Goal: Information Seeking & Learning: Learn about a topic

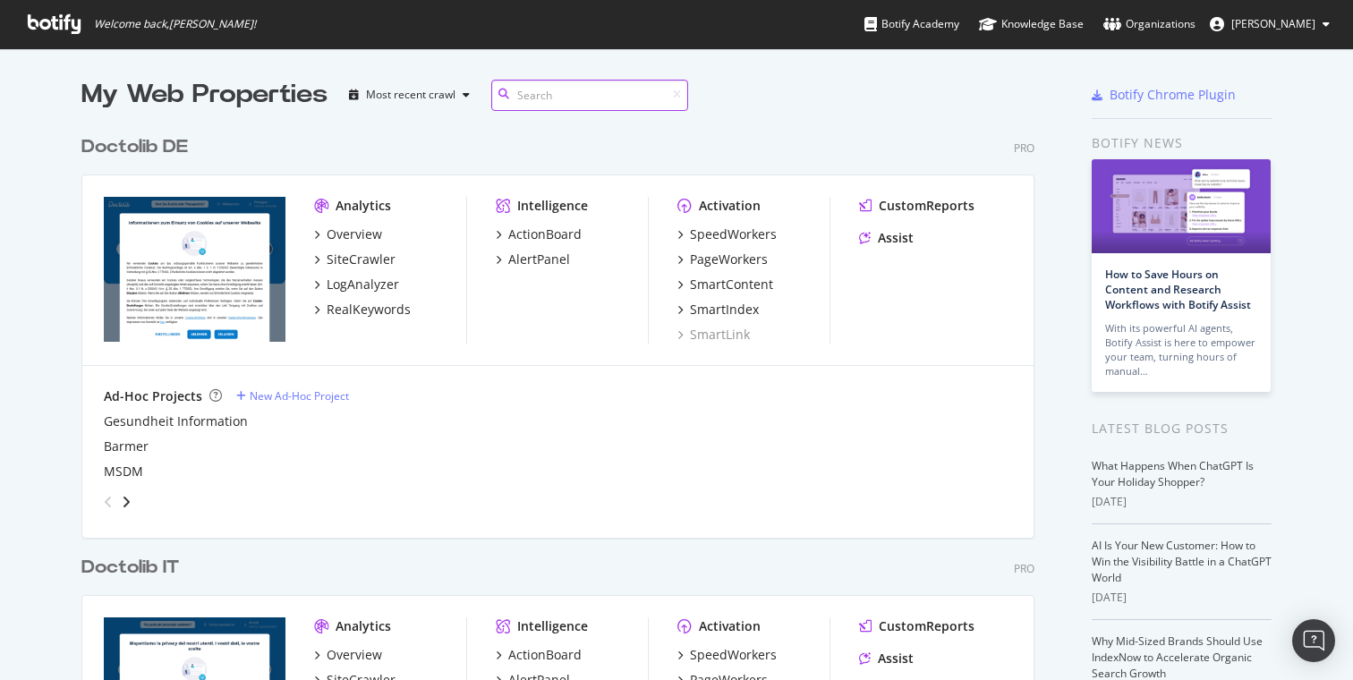
scroll to position [1457, 967]
click at [1141, 16] on div "Organizations" at bounding box center [1149, 24] width 92 height 18
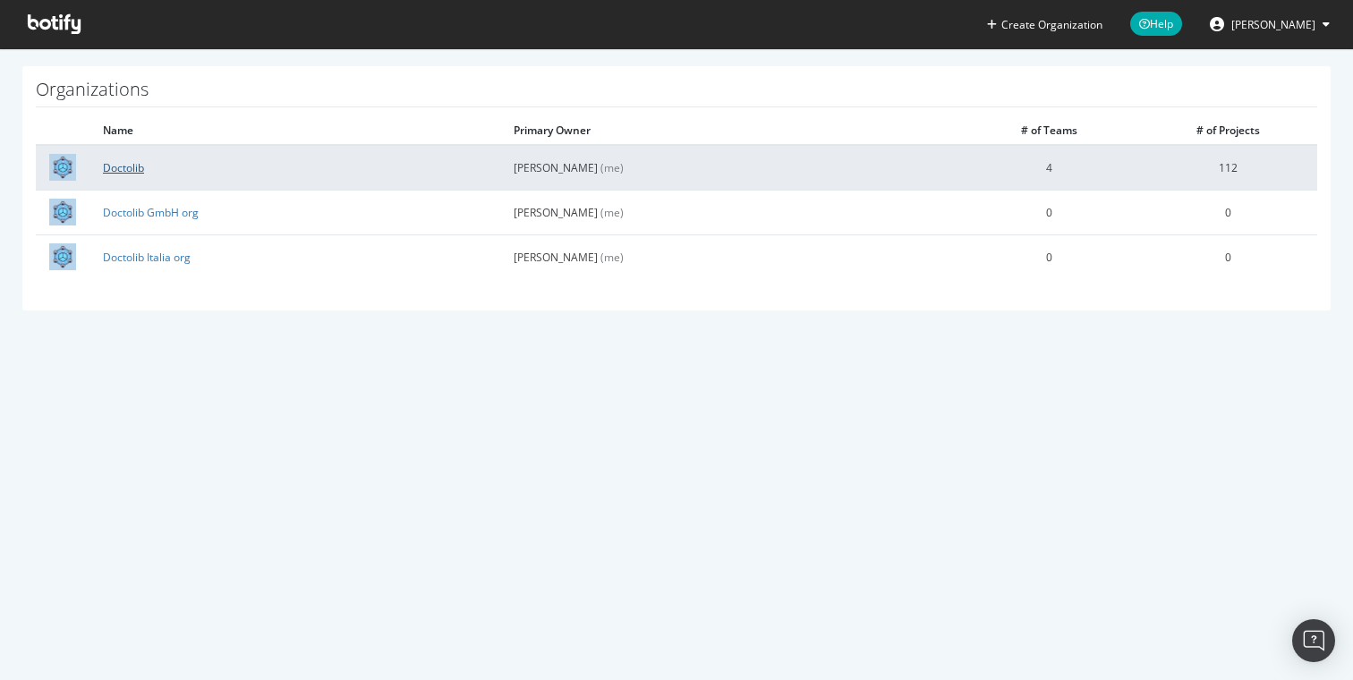
click at [122, 172] on link "Doctolib" at bounding box center [123, 167] width 41 height 15
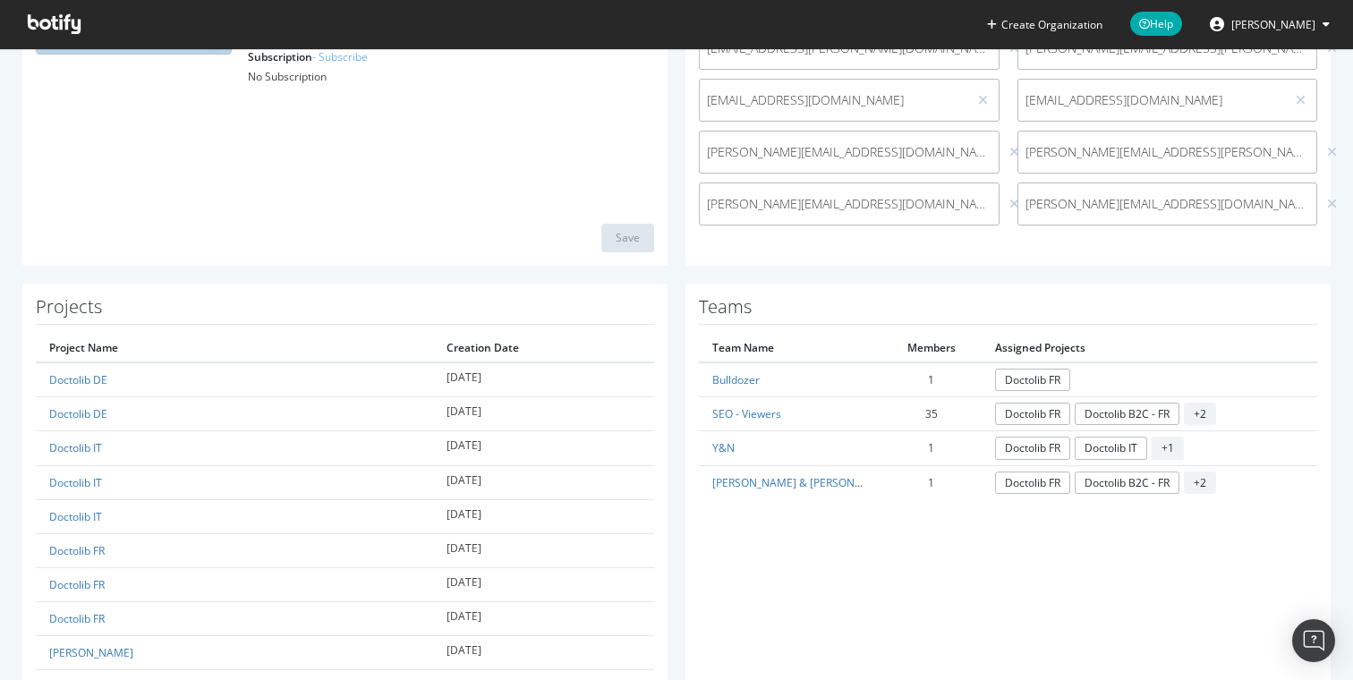
scroll to position [311, 0]
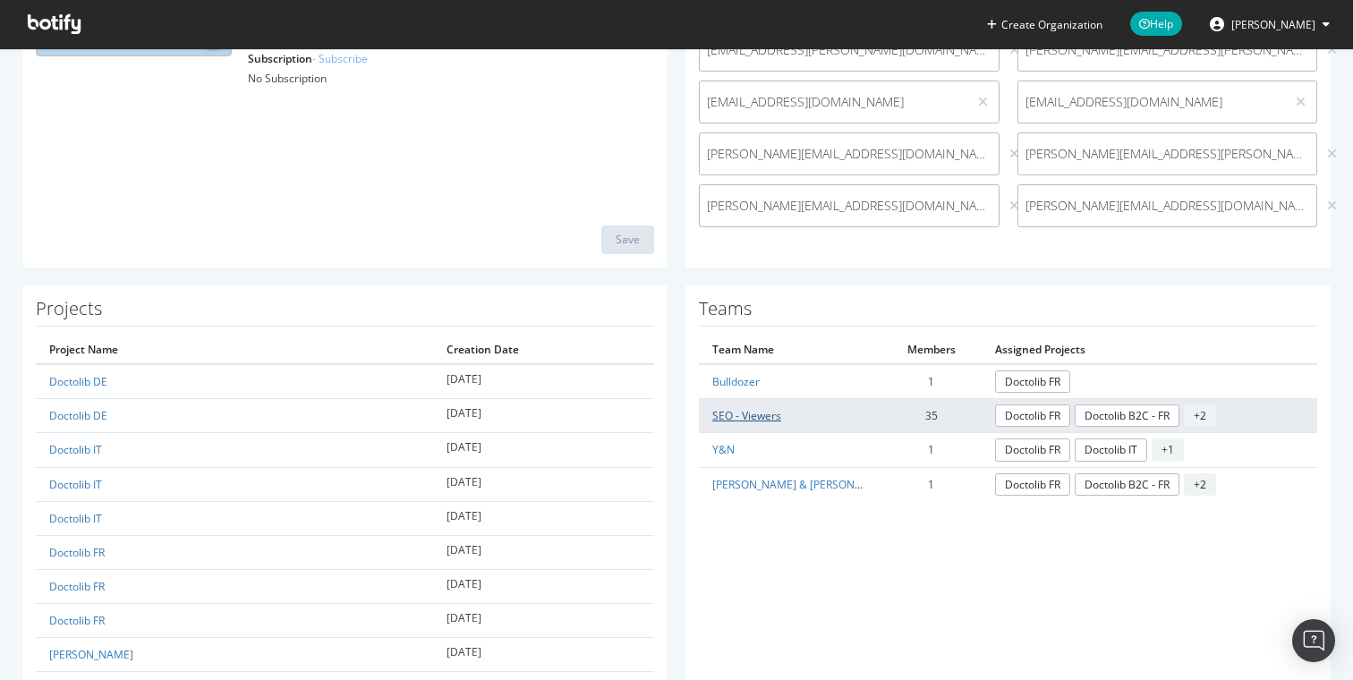
click at [734, 415] on link "SEO - Viewers" at bounding box center [746, 415] width 69 height 15
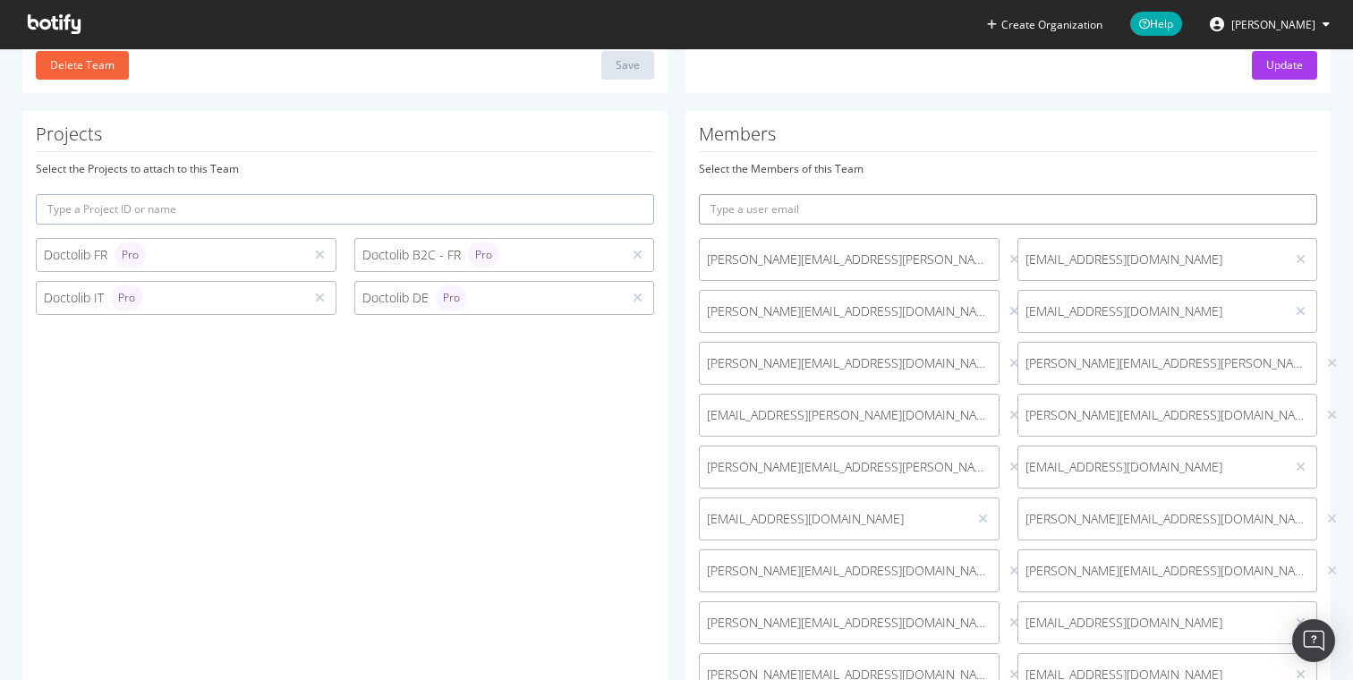
click at [826, 217] on input "text" at bounding box center [1008, 209] width 618 height 30
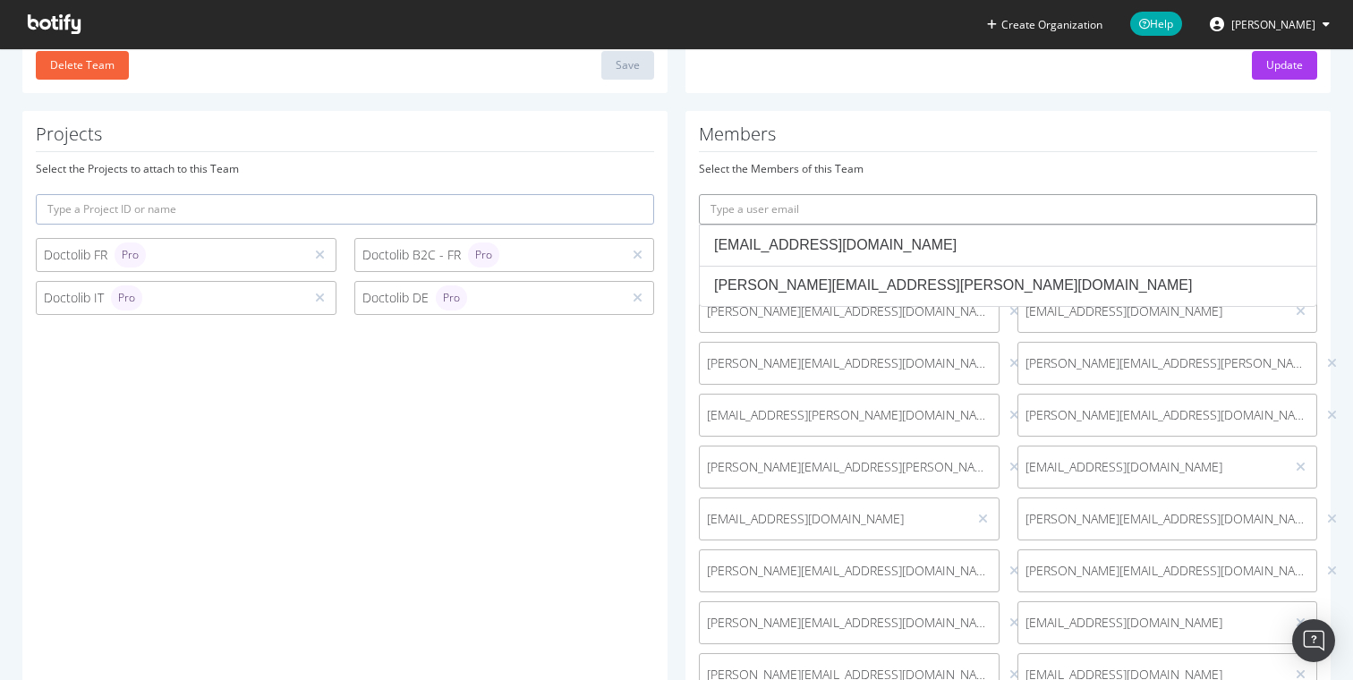
paste input "[PERSON_NAME][EMAIL_ADDRESS][PERSON_NAME][DOMAIN_NAME]"
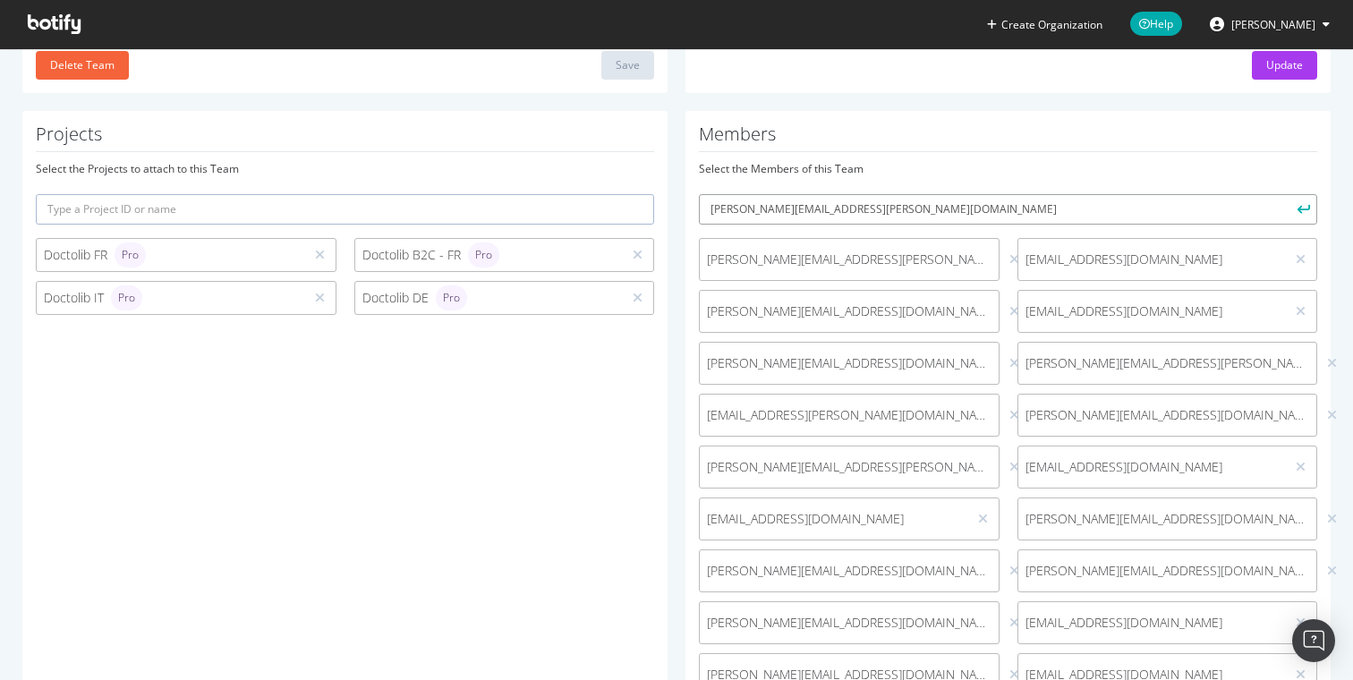
type input "[PERSON_NAME][EMAIL_ADDRESS][PERSON_NAME][DOMAIN_NAME]"
click at [1287, 194] on button "submit" at bounding box center [1302, 209] width 30 height 30
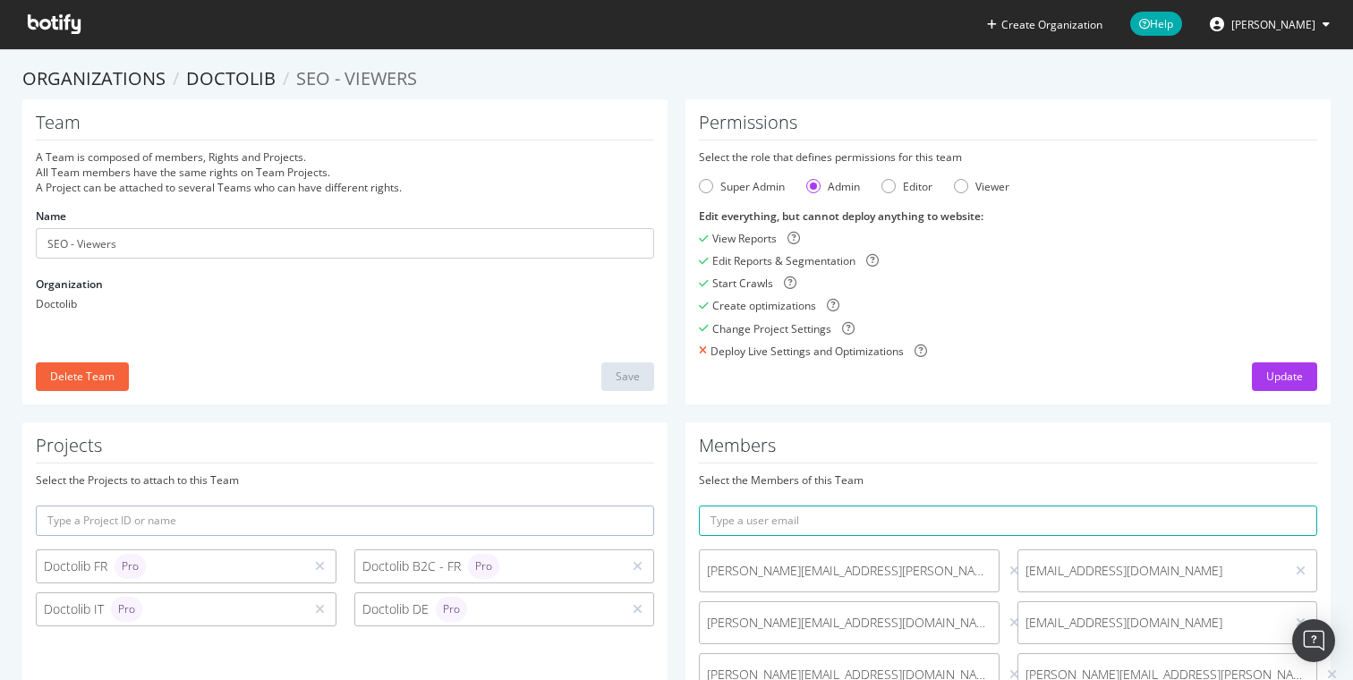
click at [64, 28] on icon at bounding box center [54, 24] width 53 height 20
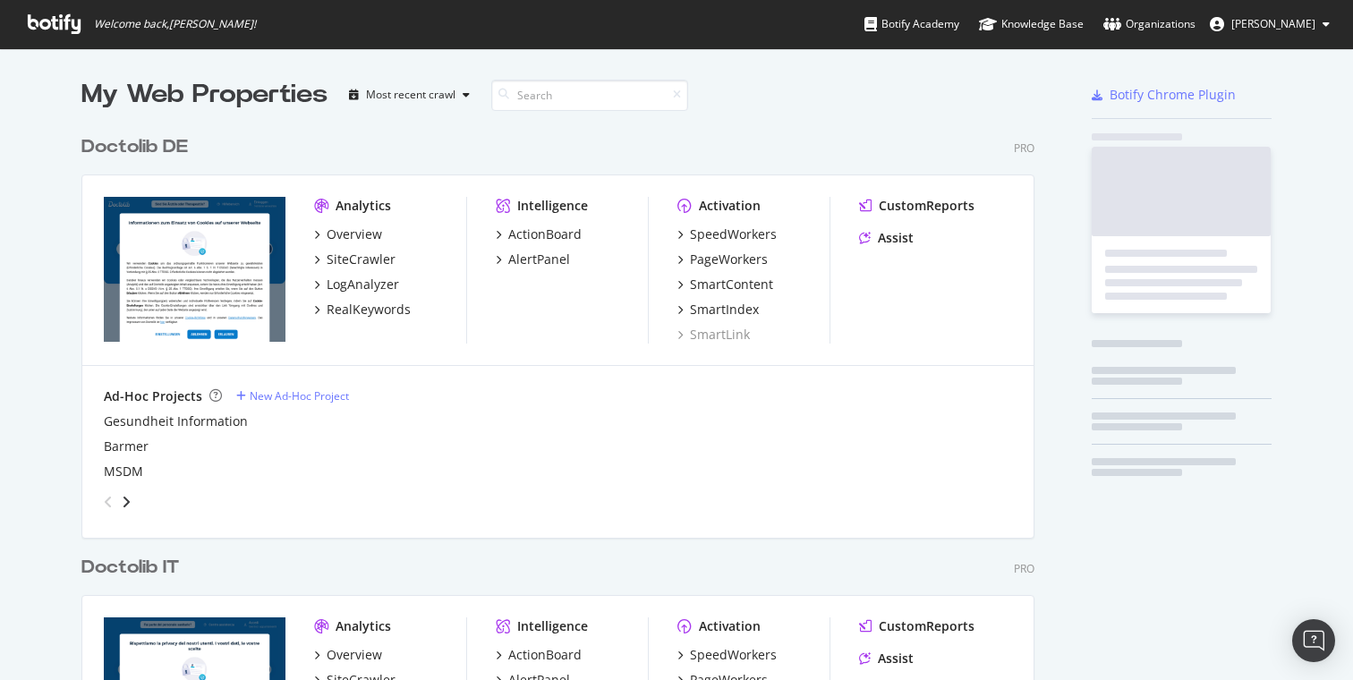
scroll to position [1457, 967]
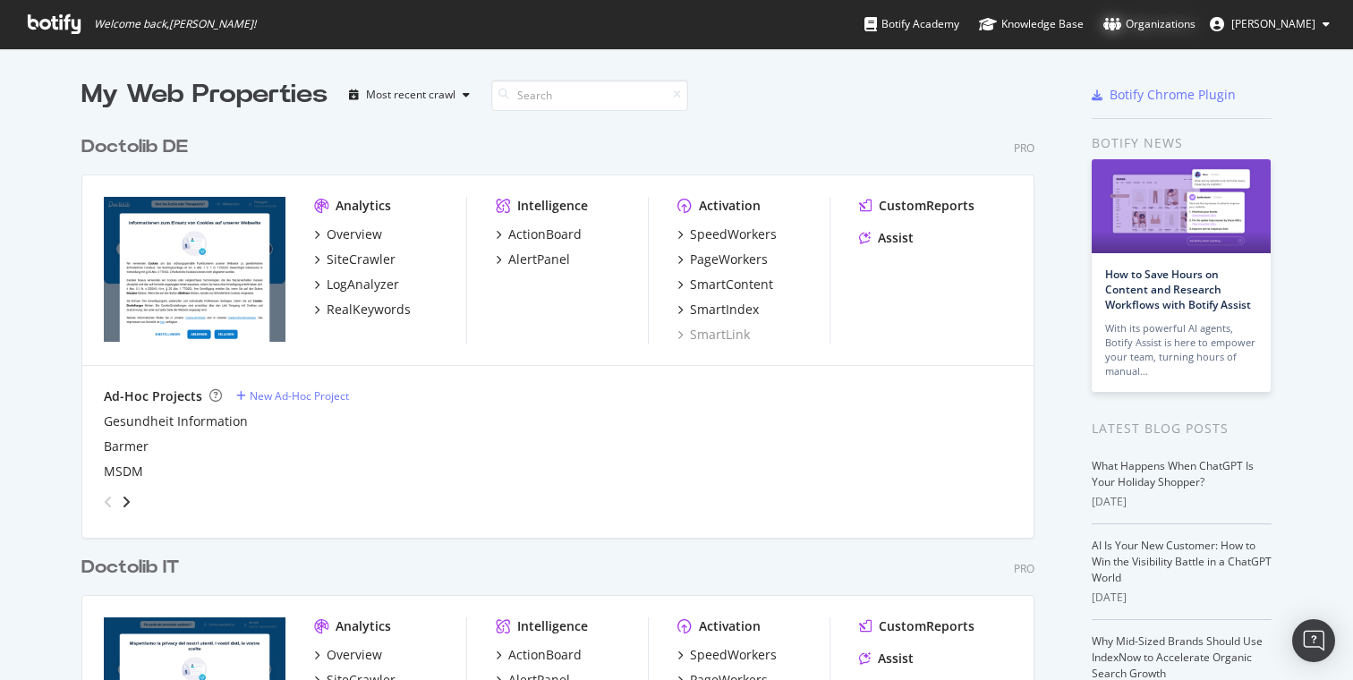
click at [1159, 29] on div "Organizations" at bounding box center [1149, 24] width 92 height 18
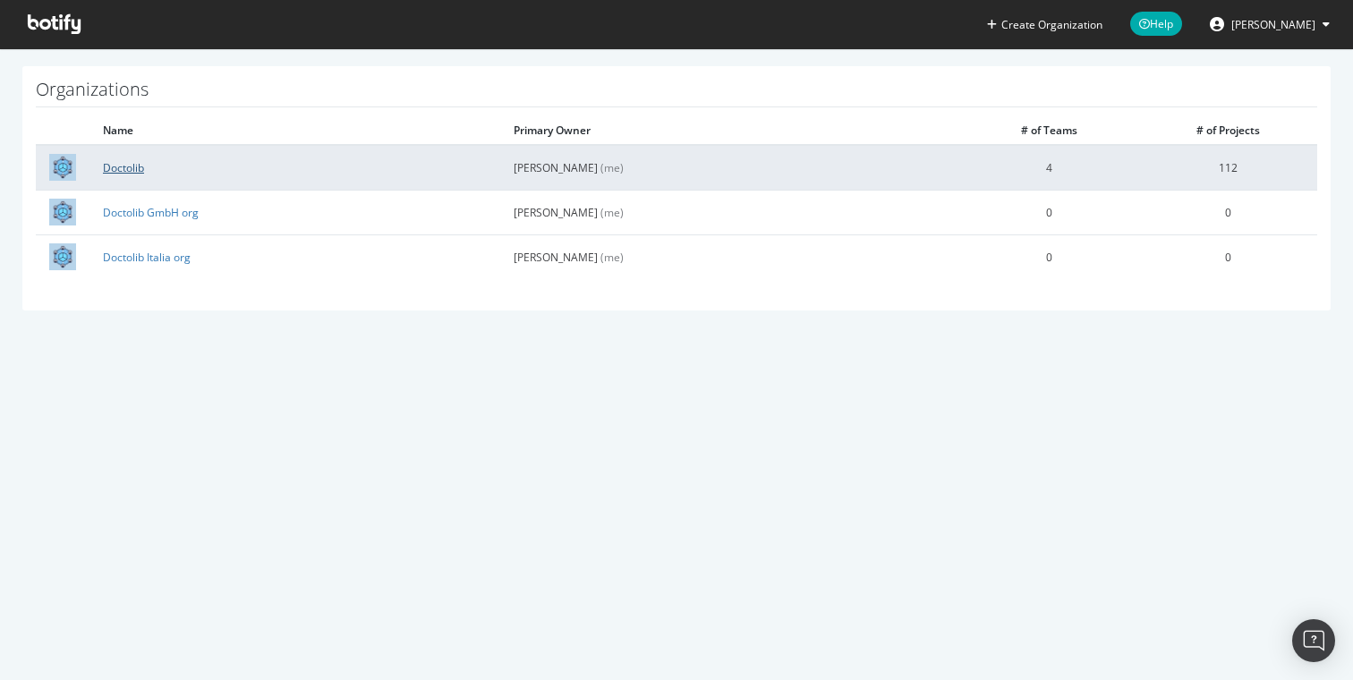
click at [121, 167] on link "Doctolib" at bounding box center [123, 167] width 41 height 15
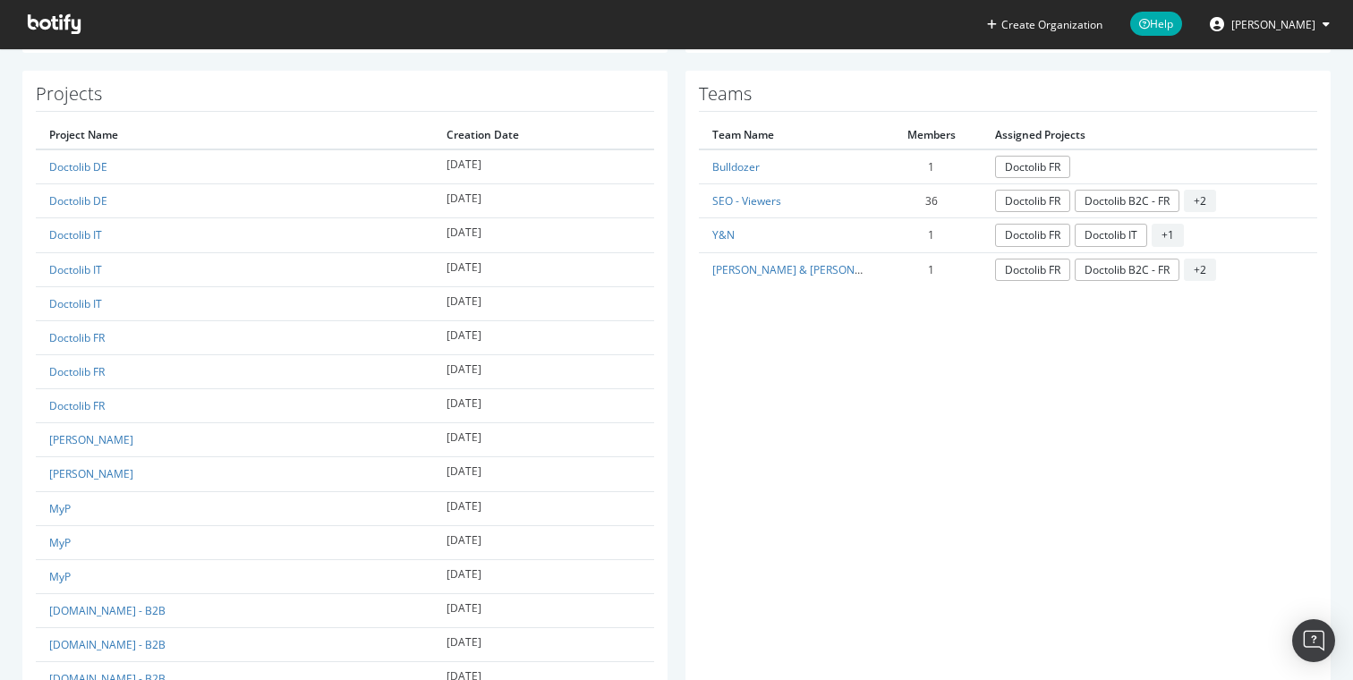
scroll to position [481, 0]
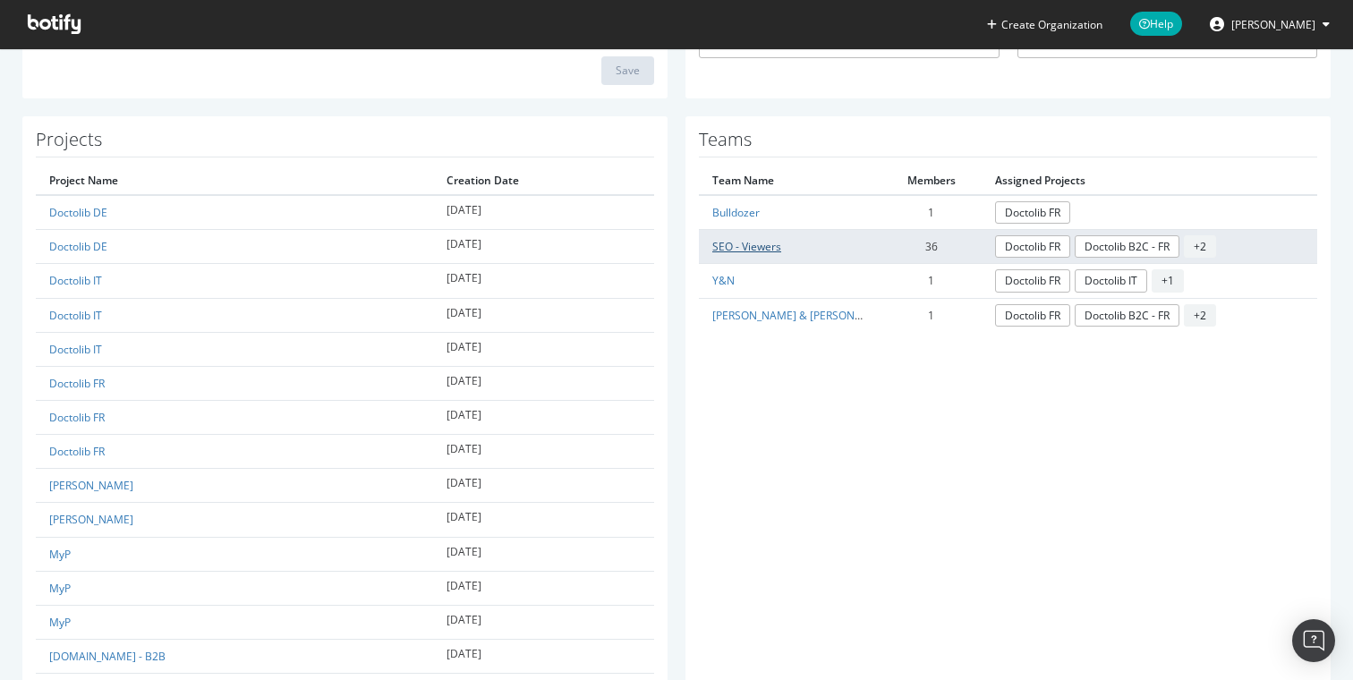
click at [753, 241] on link "SEO - Viewers" at bounding box center [746, 246] width 69 height 15
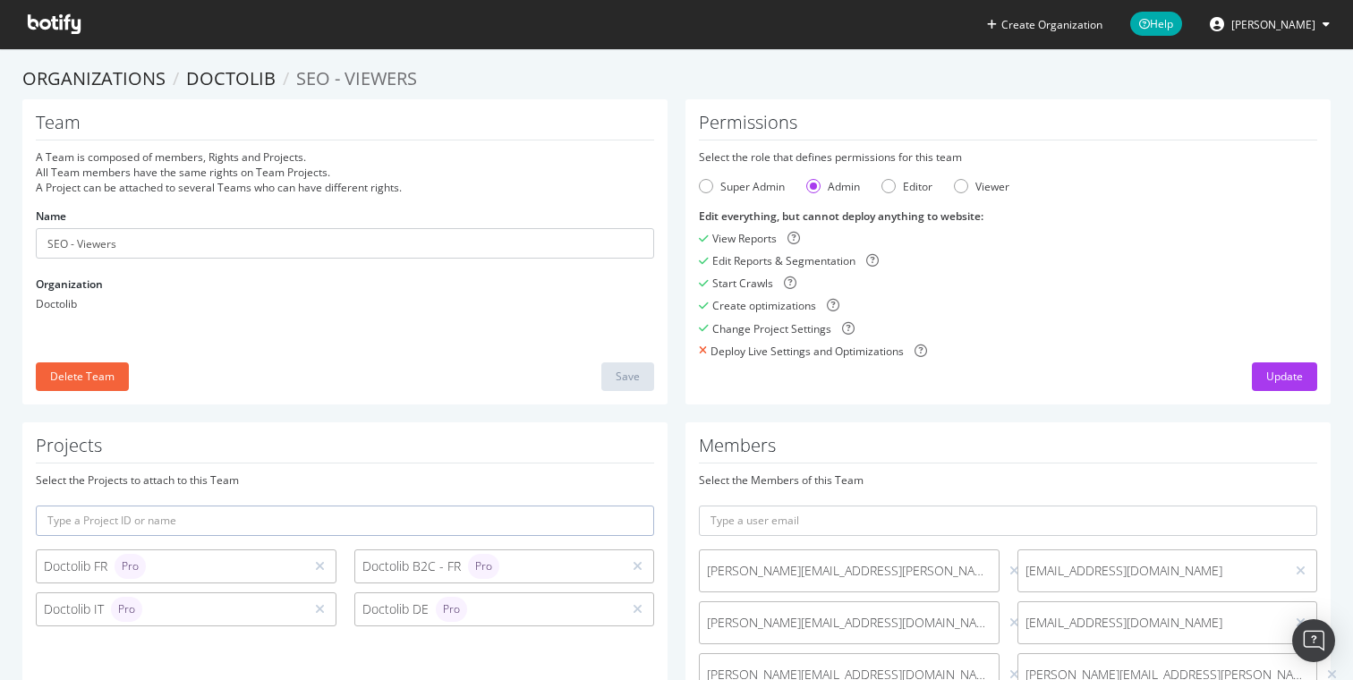
click at [38, 23] on icon at bounding box center [54, 24] width 53 height 20
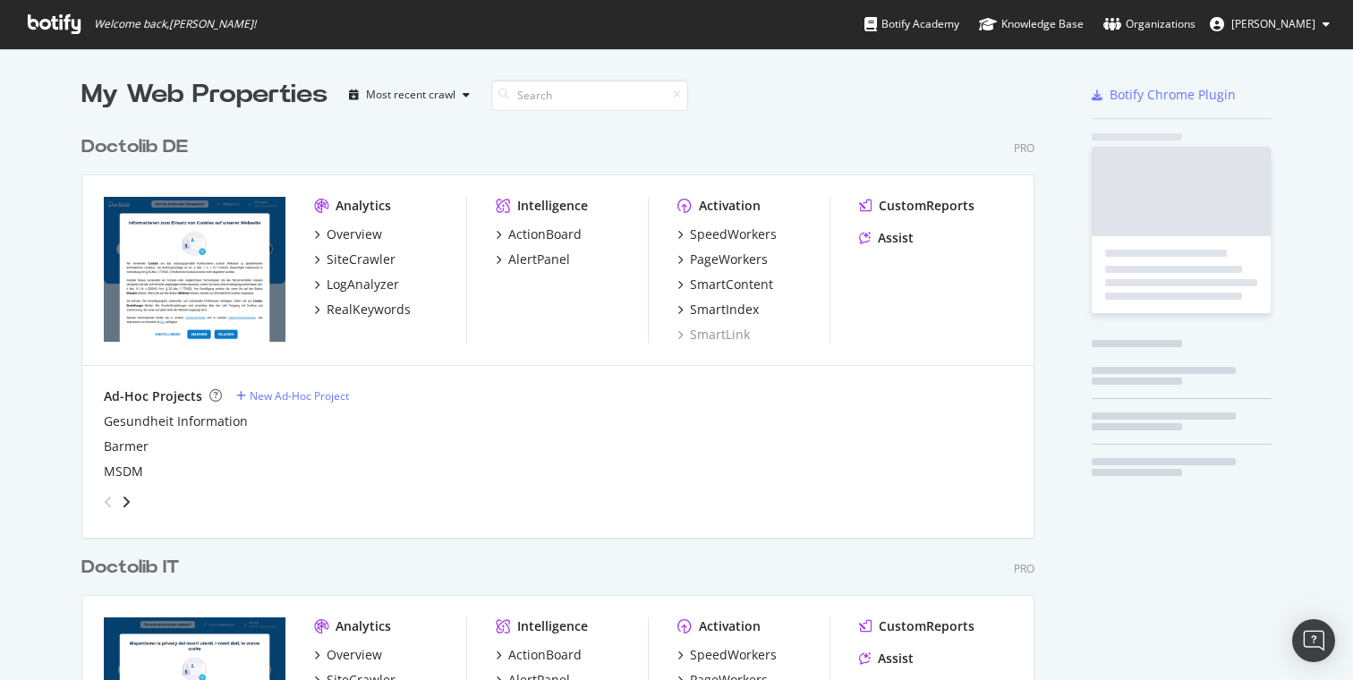
scroll to position [1457, 967]
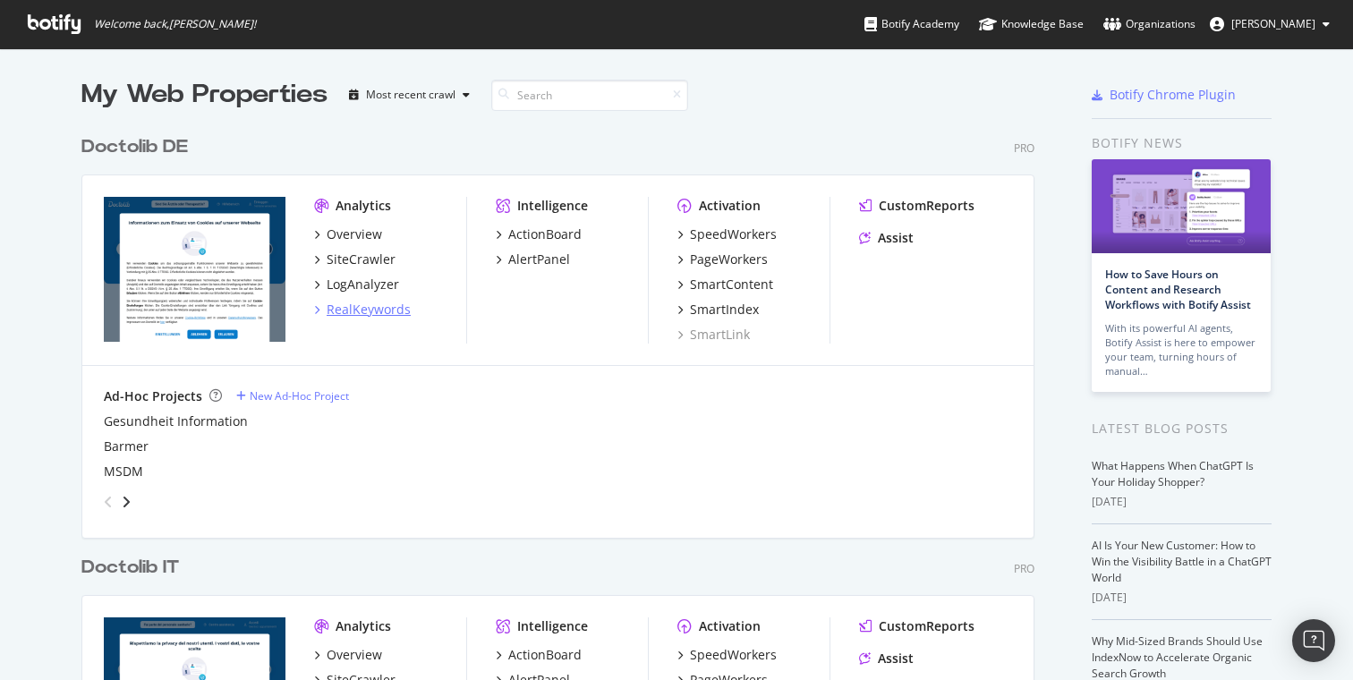
click at [371, 314] on div "RealKeywords" at bounding box center [369, 310] width 84 height 18
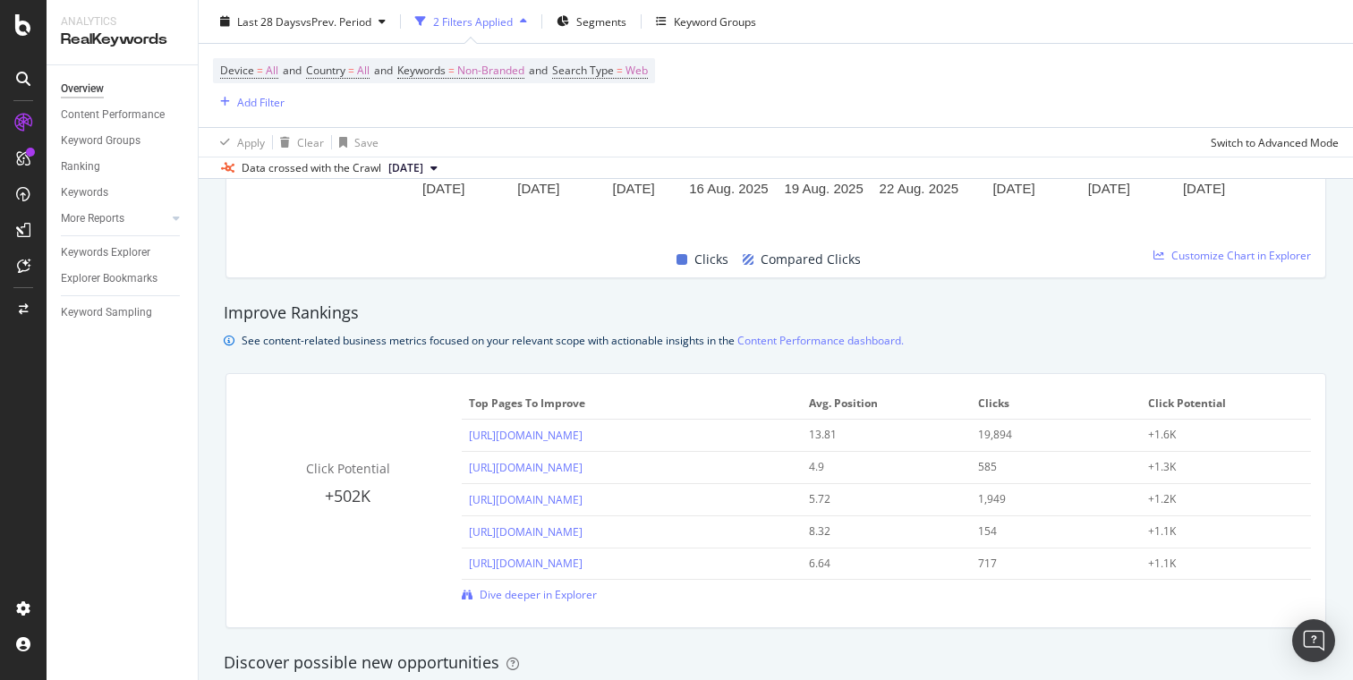
scroll to position [1095, 0]
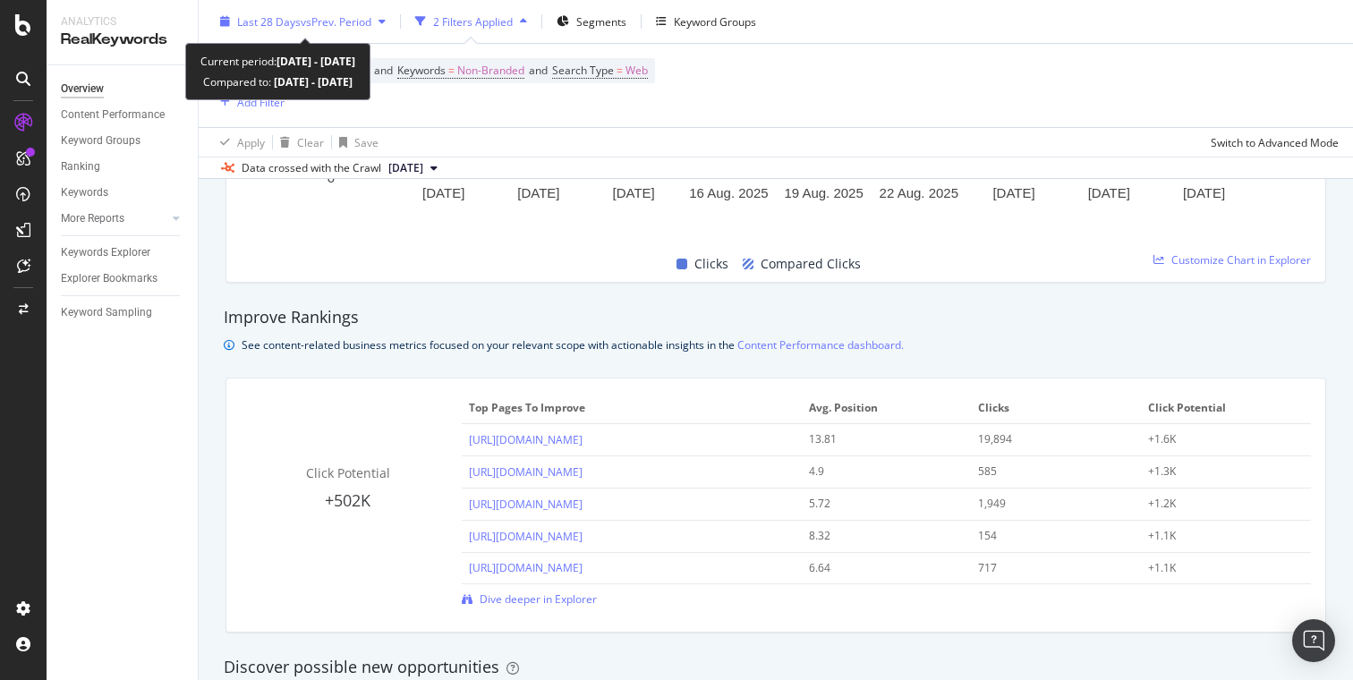
click at [313, 16] on span "vs Prev. Period" at bounding box center [336, 20] width 71 height 15
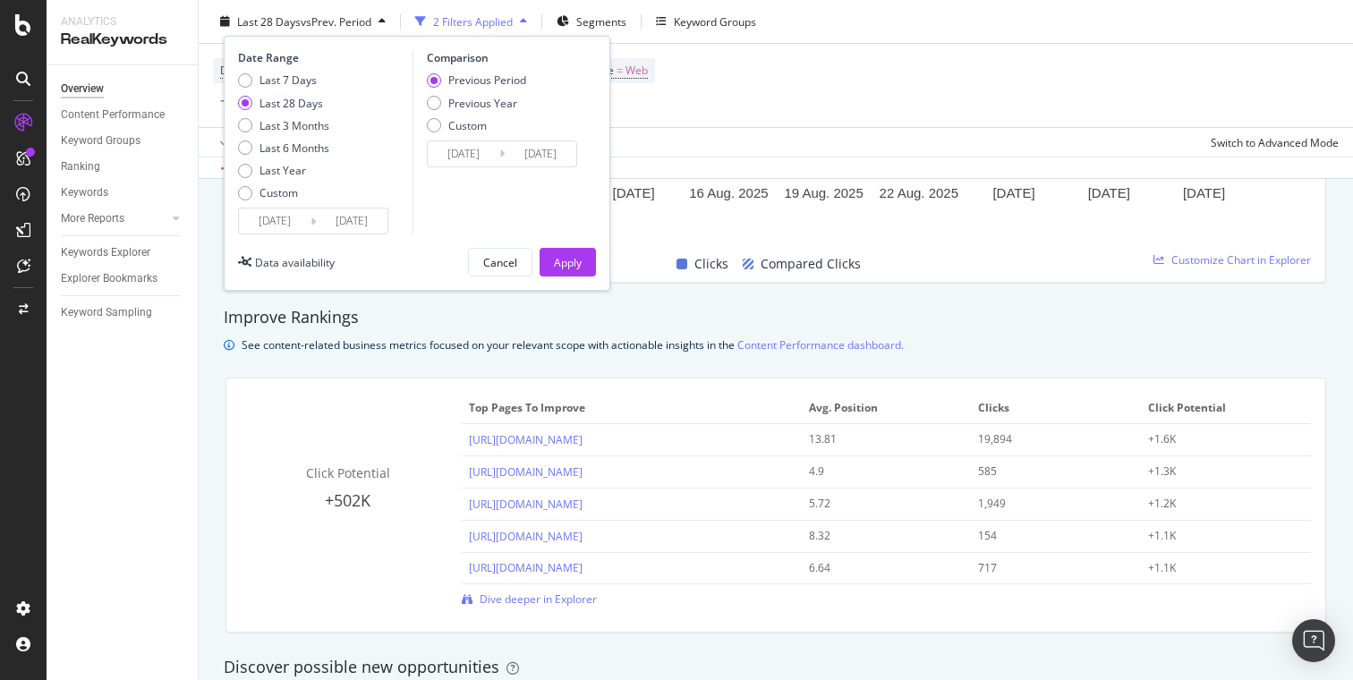
click at [190, 262] on div "Keywords Explorer" at bounding box center [129, 253] width 137 height 26
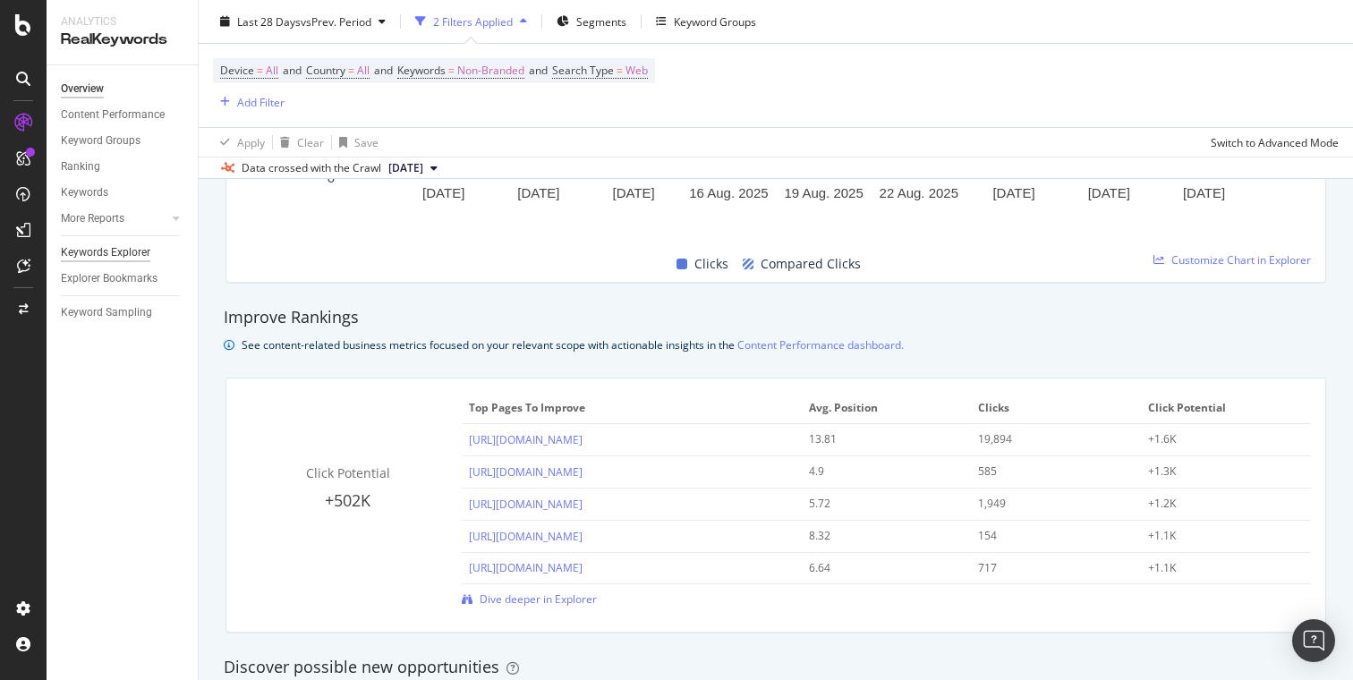
click at [139, 251] on div "Keywords Explorer" at bounding box center [105, 252] width 89 height 19
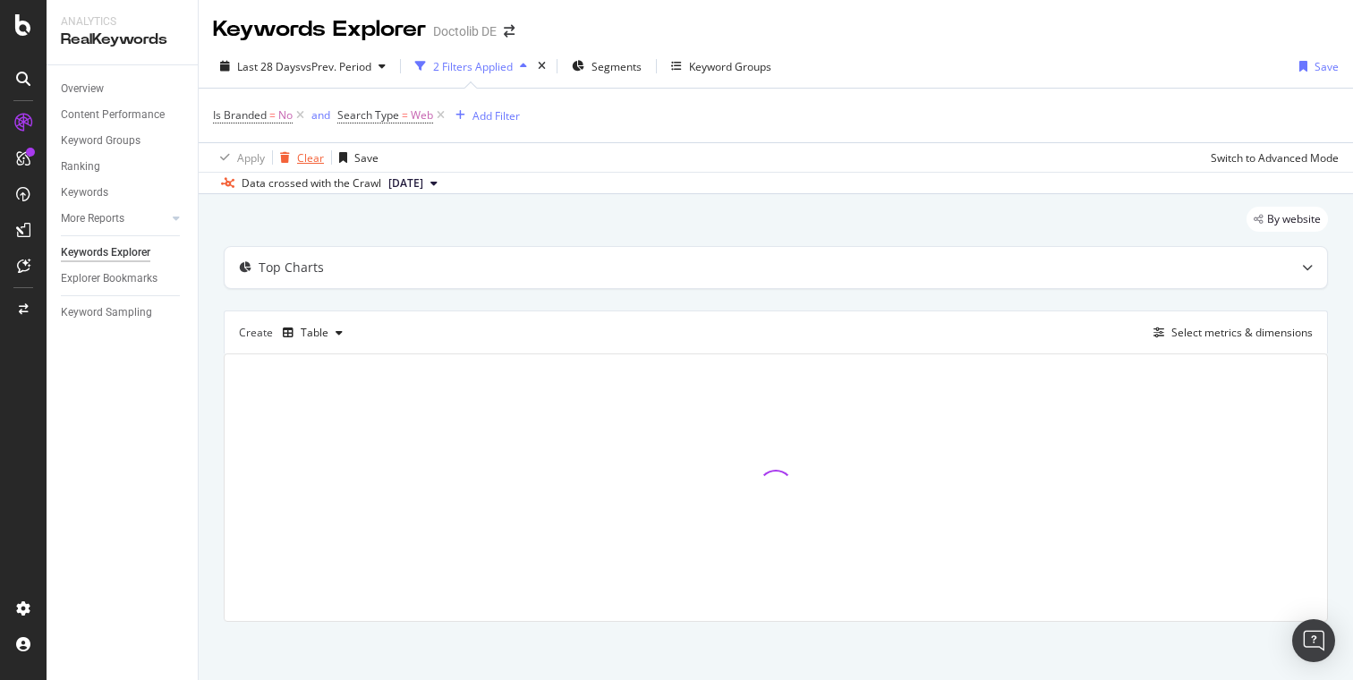
click at [302, 152] on div "Clear" at bounding box center [310, 157] width 27 height 15
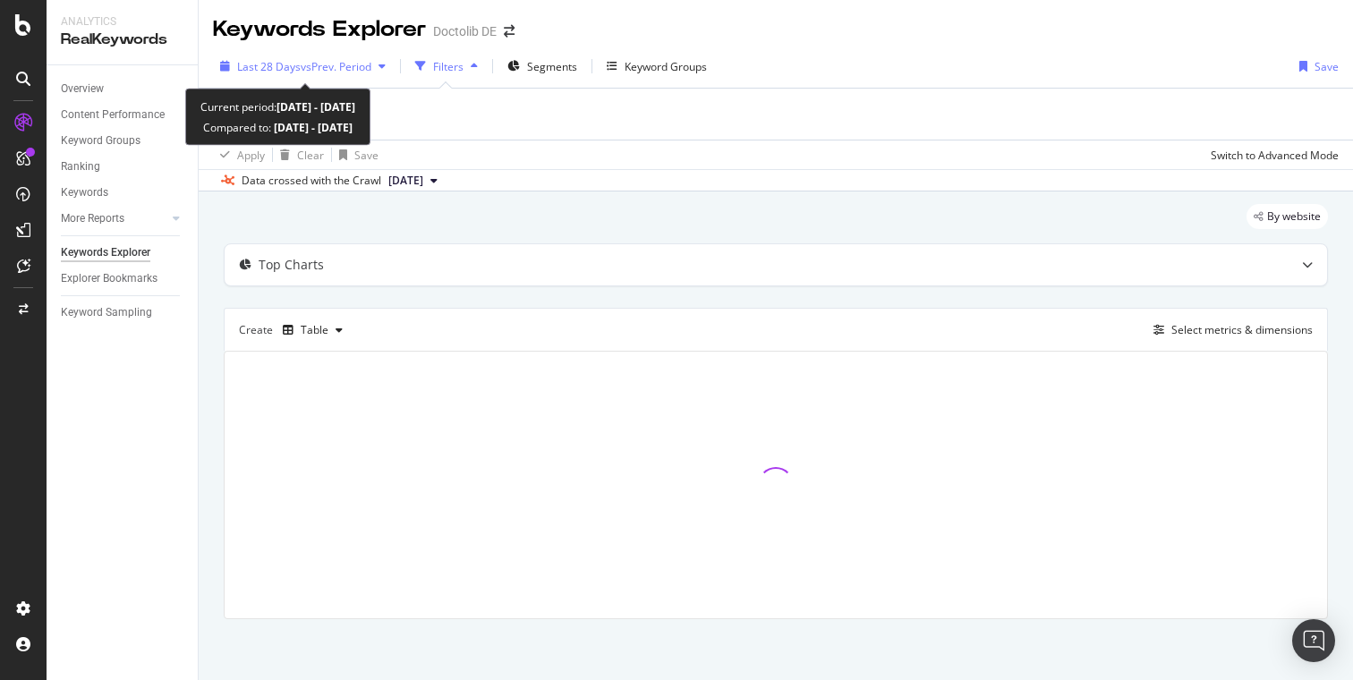
click at [363, 55] on div "Last 28 Days vs Prev. Period" at bounding box center [303, 66] width 180 height 27
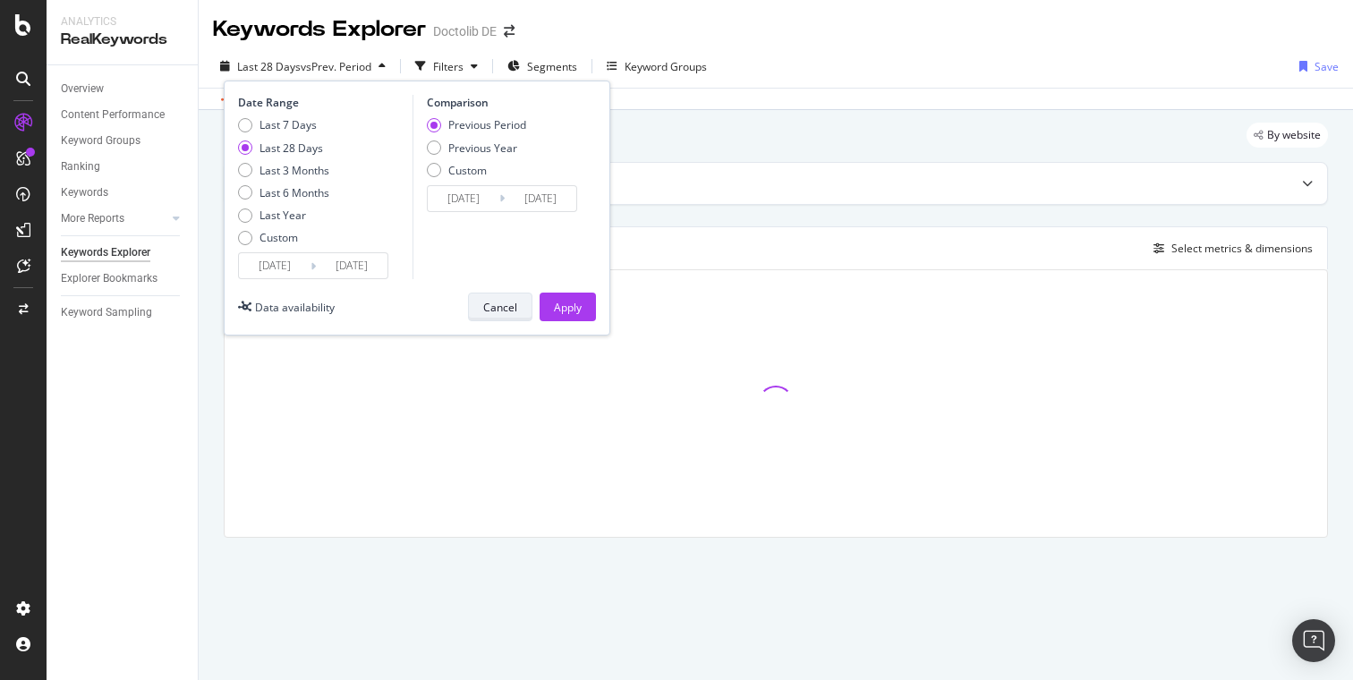
click at [496, 317] on div "Cancel" at bounding box center [500, 306] width 34 height 25
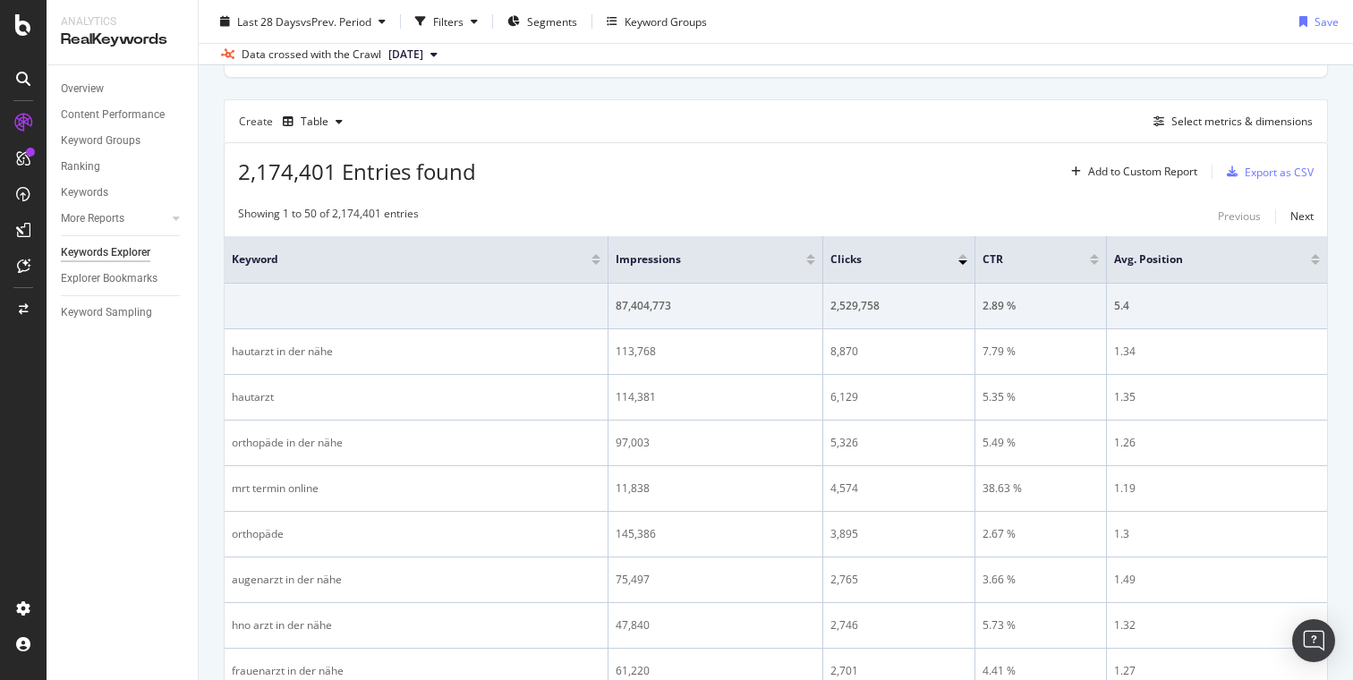
scroll to position [130, 0]
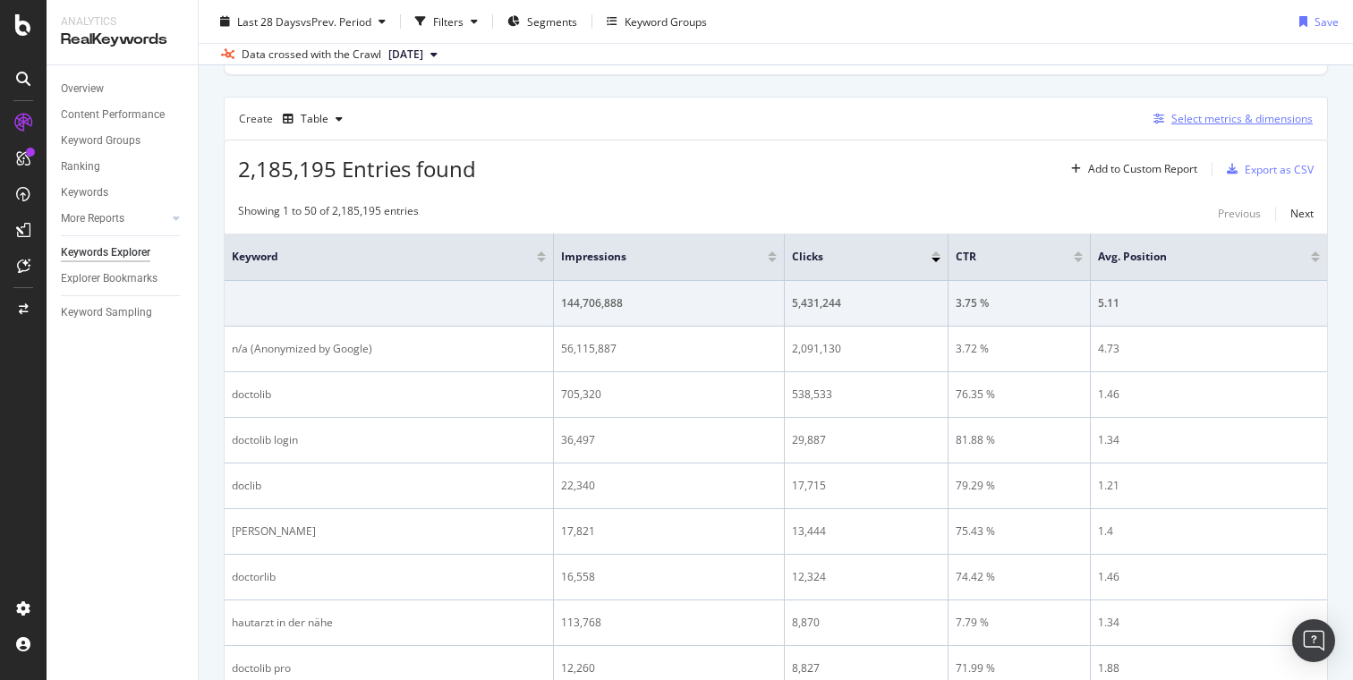
click at [1223, 118] on div "Select metrics & dimensions" at bounding box center [1241, 118] width 141 height 15
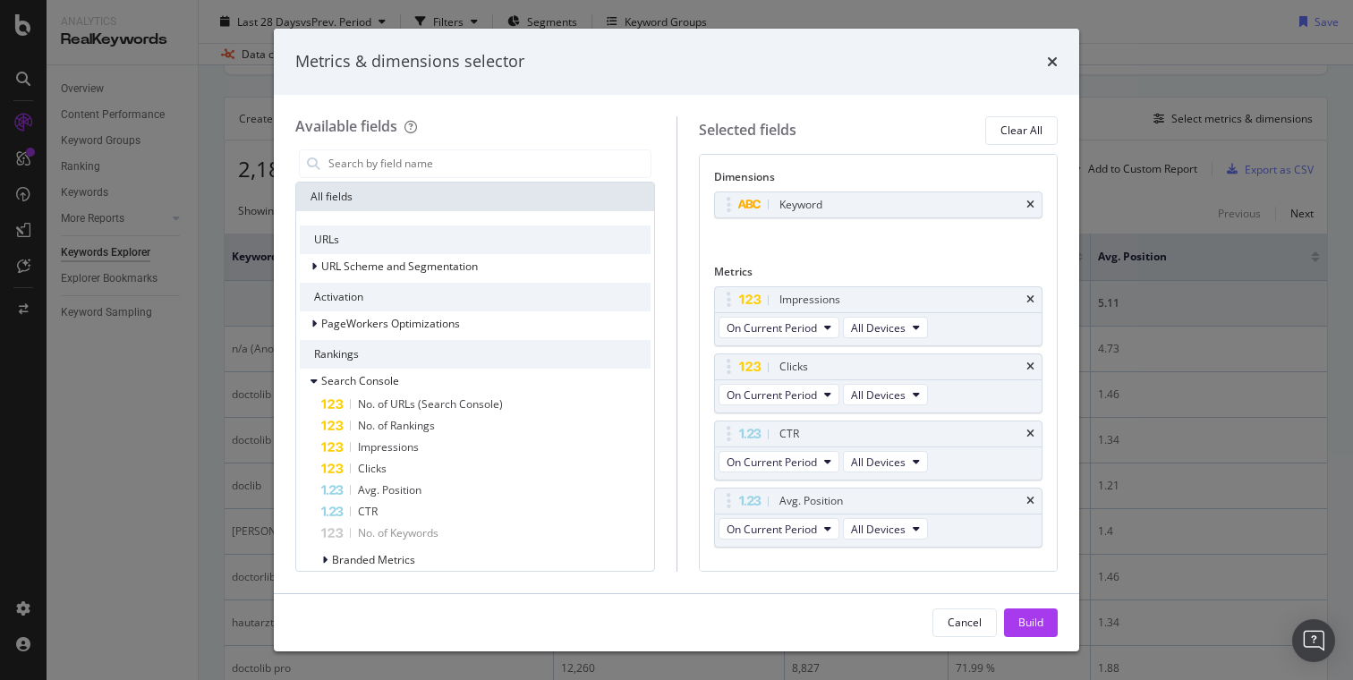
click at [473, 146] on div "modal" at bounding box center [475, 164] width 360 height 36
click at [471, 158] on input "modal" at bounding box center [489, 163] width 324 height 27
type input "landing"
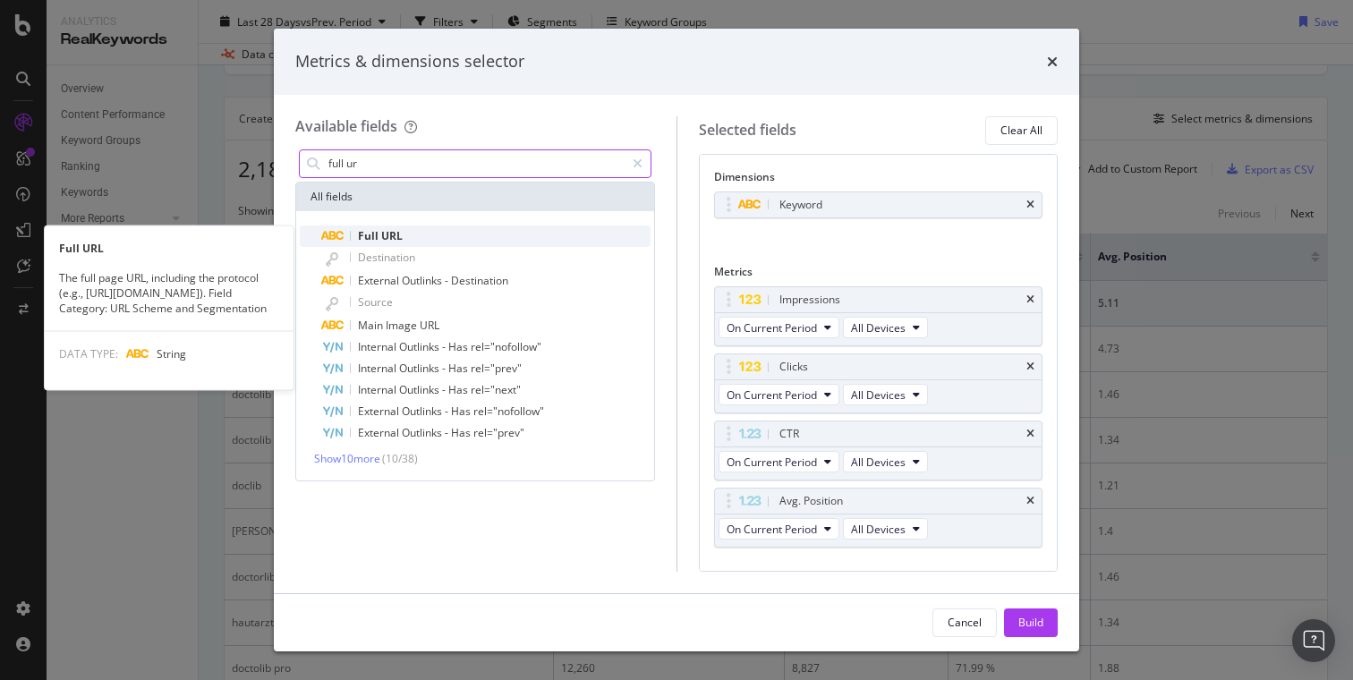
type input "full ur"
click at [444, 238] on div "Full URL" at bounding box center [485, 236] width 329 height 21
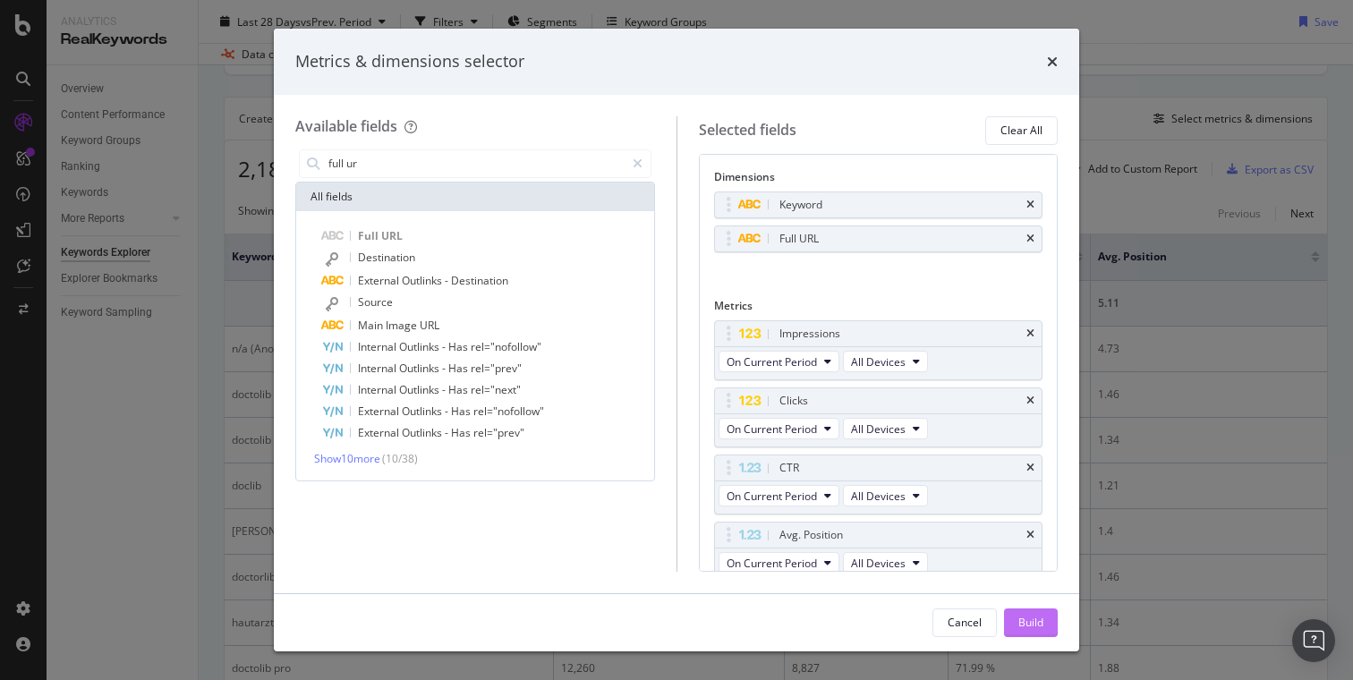
click at [1035, 626] on div "Build" at bounding box center [1030, 622] width 25 height 15
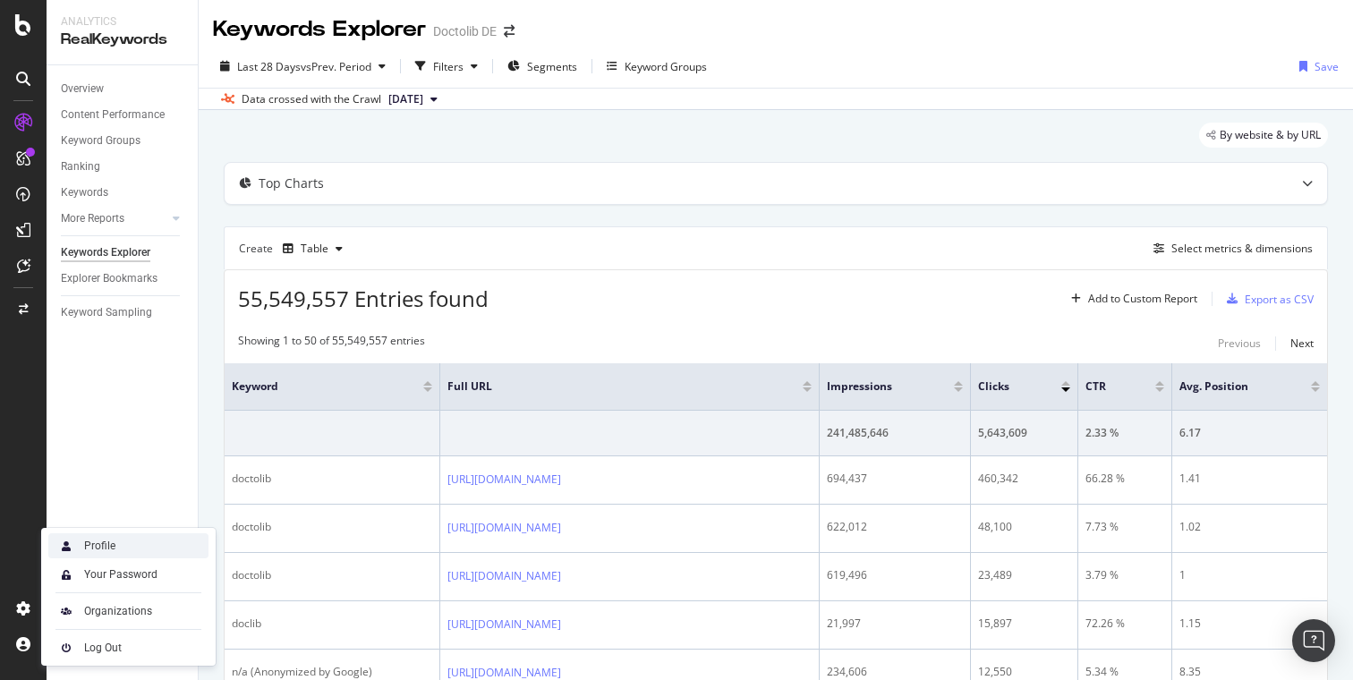
click at [127, 549] on div "Profile" at bounding box center [128, 545] width 160 height 25
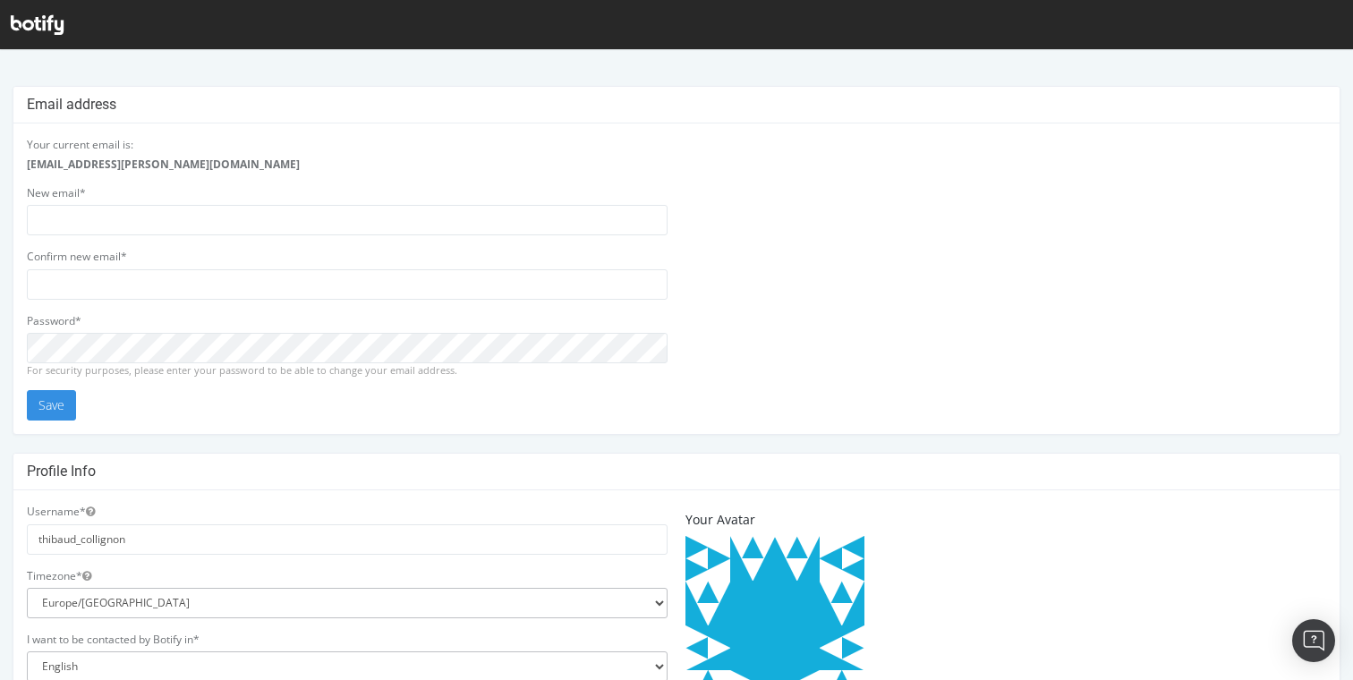
click at [20, 48] on div at bounding box center [676, 340] width 1353 height 680
click at [37, 15] on icon at bounding box center [37, 25] width 53 height 20
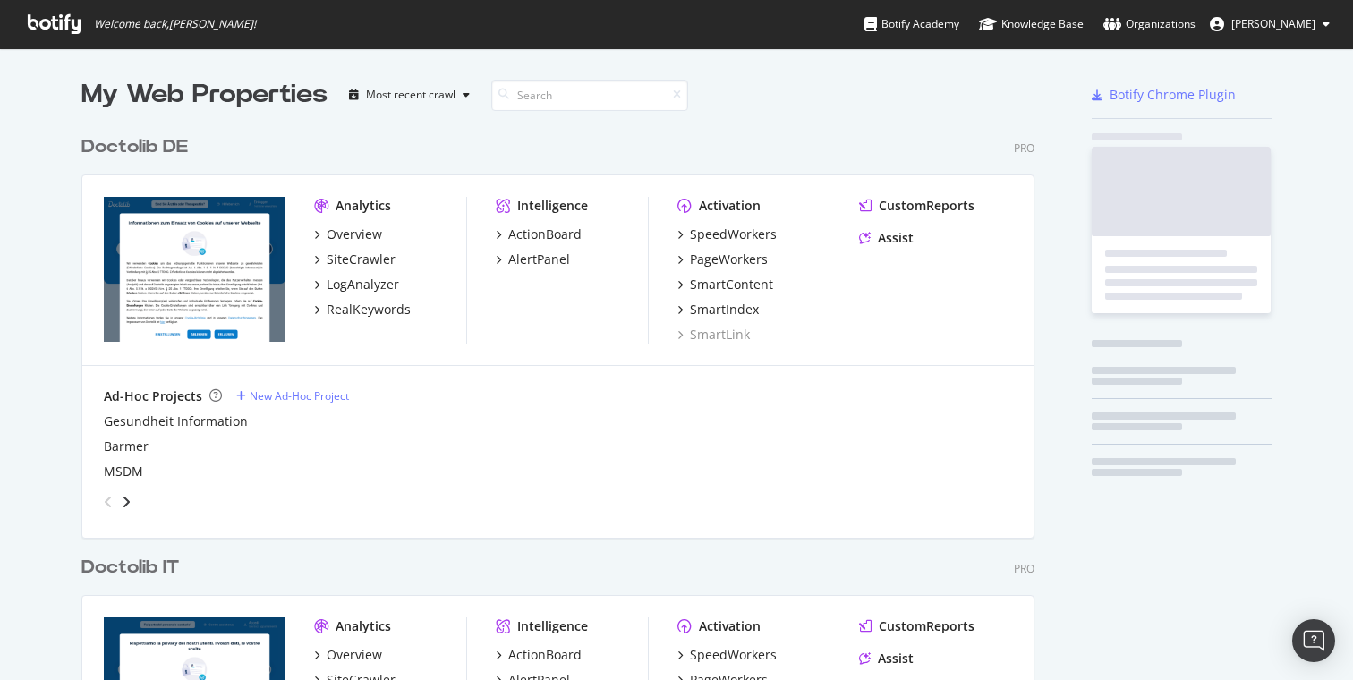
scroll to position [680, 1353]
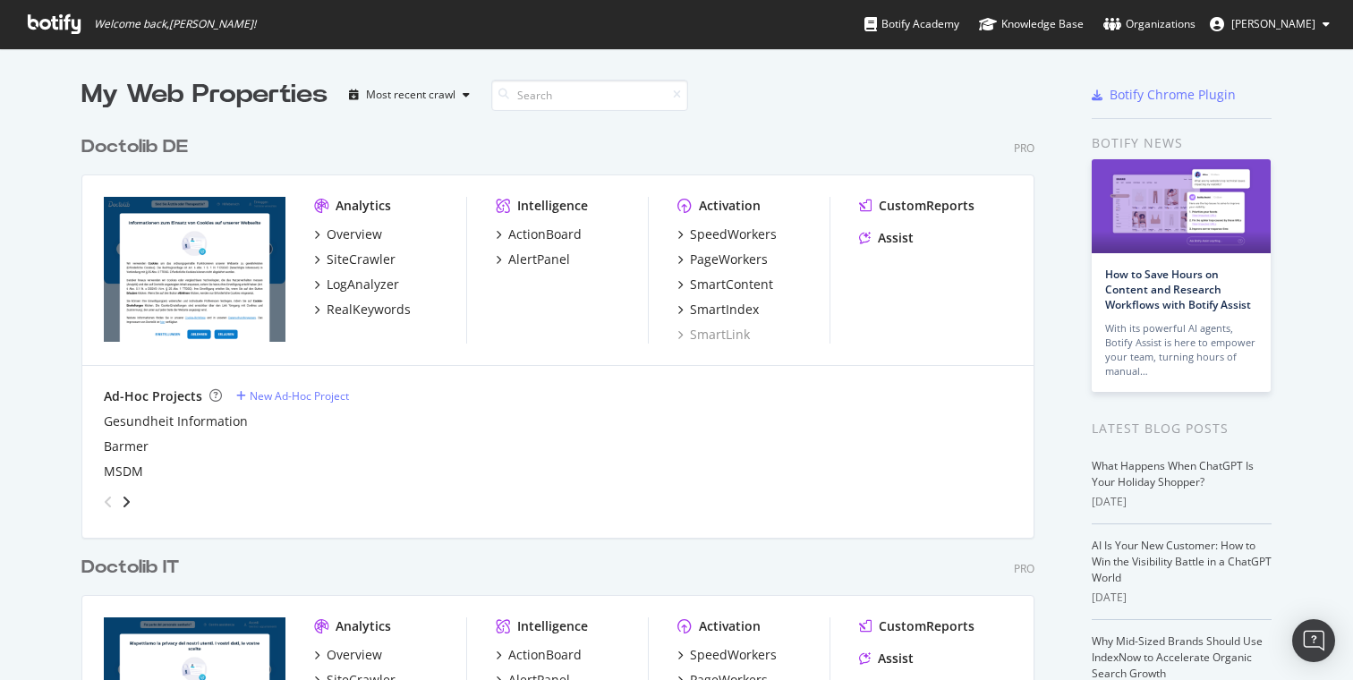
click at [1273, 14] on button "[PERSON_NAME]" at bounding box center [1270, 24] width 149 height 29
click at [1018, 81] on div at bounding box center [989, 95] width 120 height 36
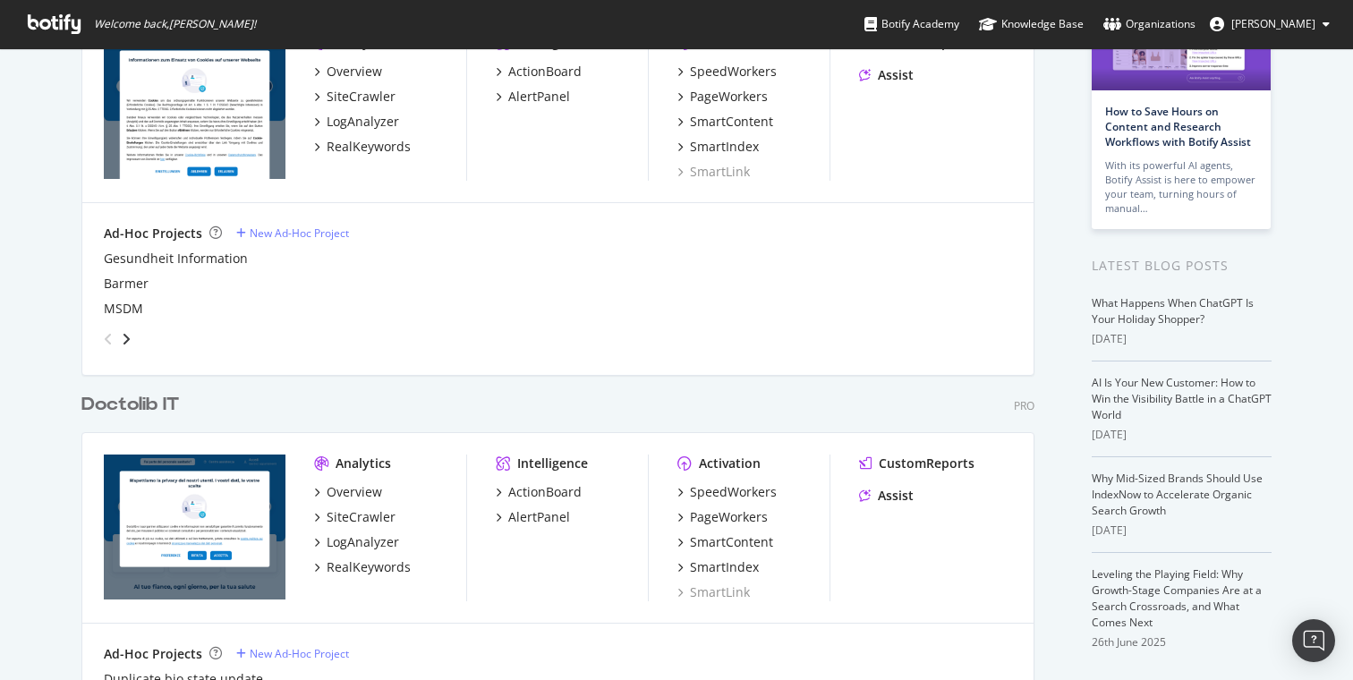
scroll to position [227, 0]
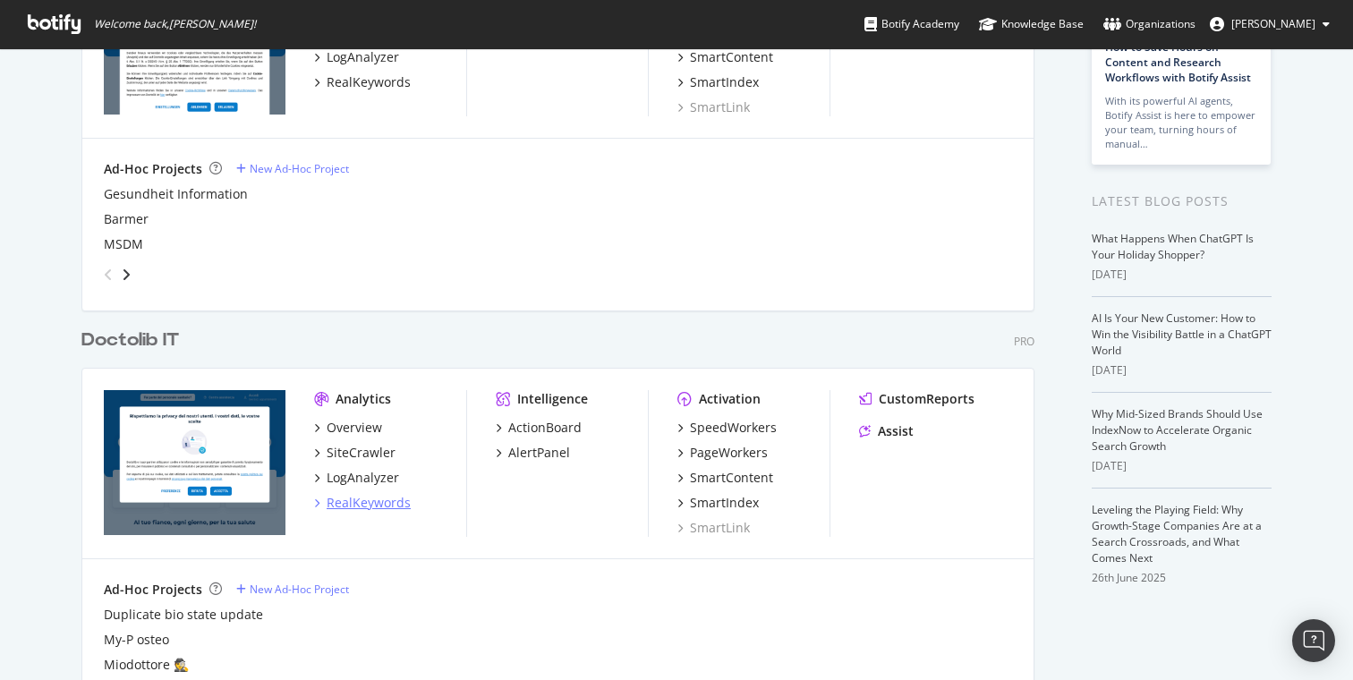
click at [367, 510] on div "RealKeywords" at bounding box center [369, 503] width 84 height 18
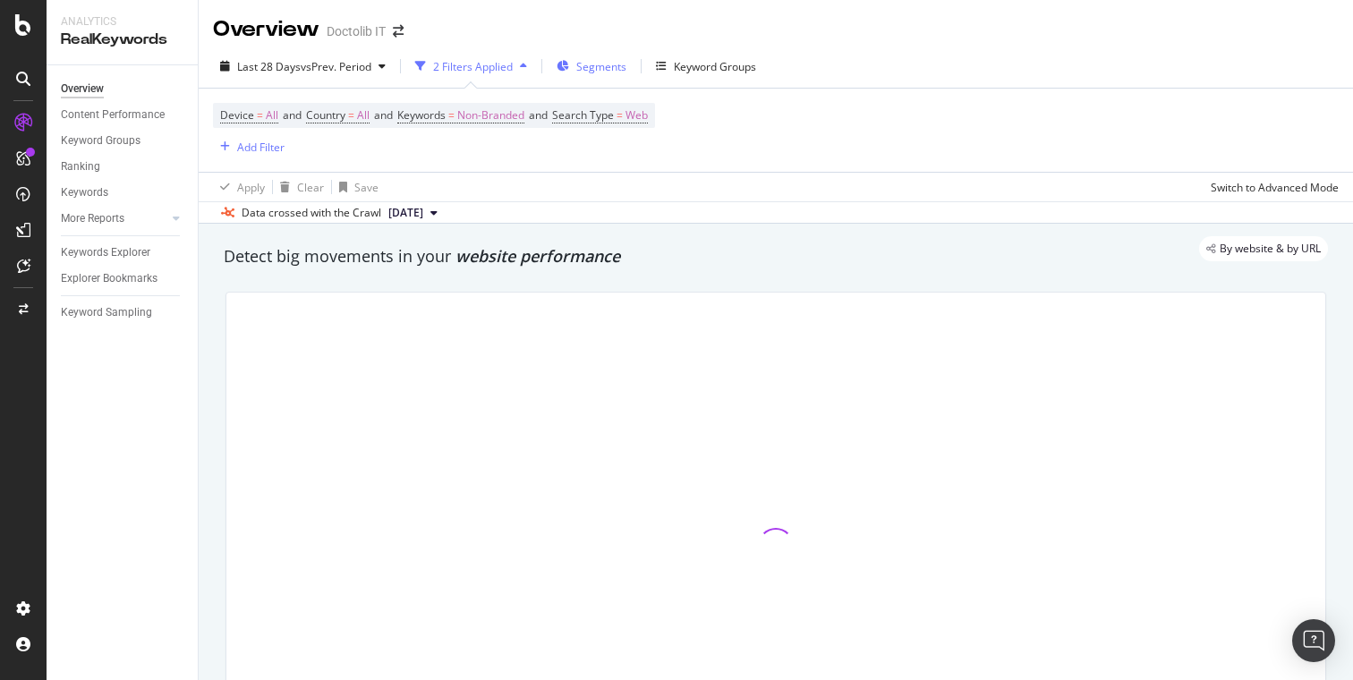
click at [591, 71] on span "Segments" at bounding box center [601, 66] width 50 height 15
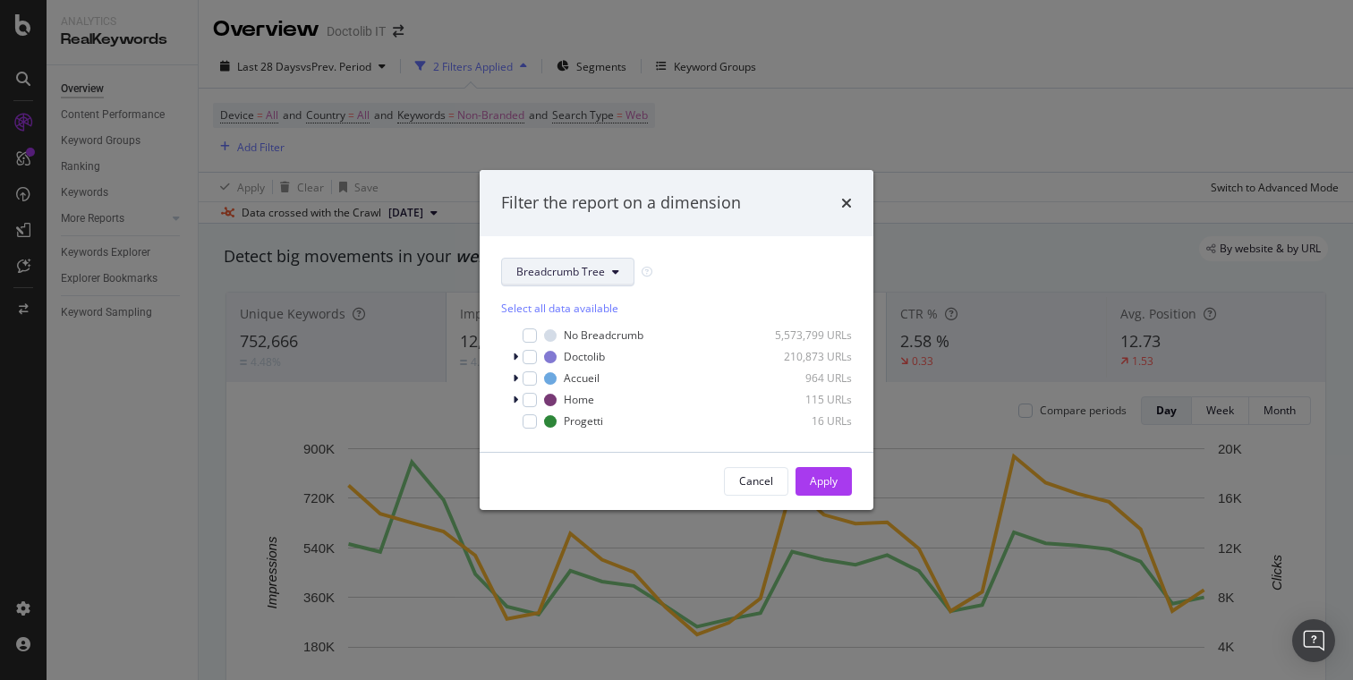
click at [597, 264] on span "Breadcrumb Tree" at bounding box center [560, 271] width 89 height 15
click at [597, 339] on span "pagetype" at bounding box center [573, 336] width 115 height 16
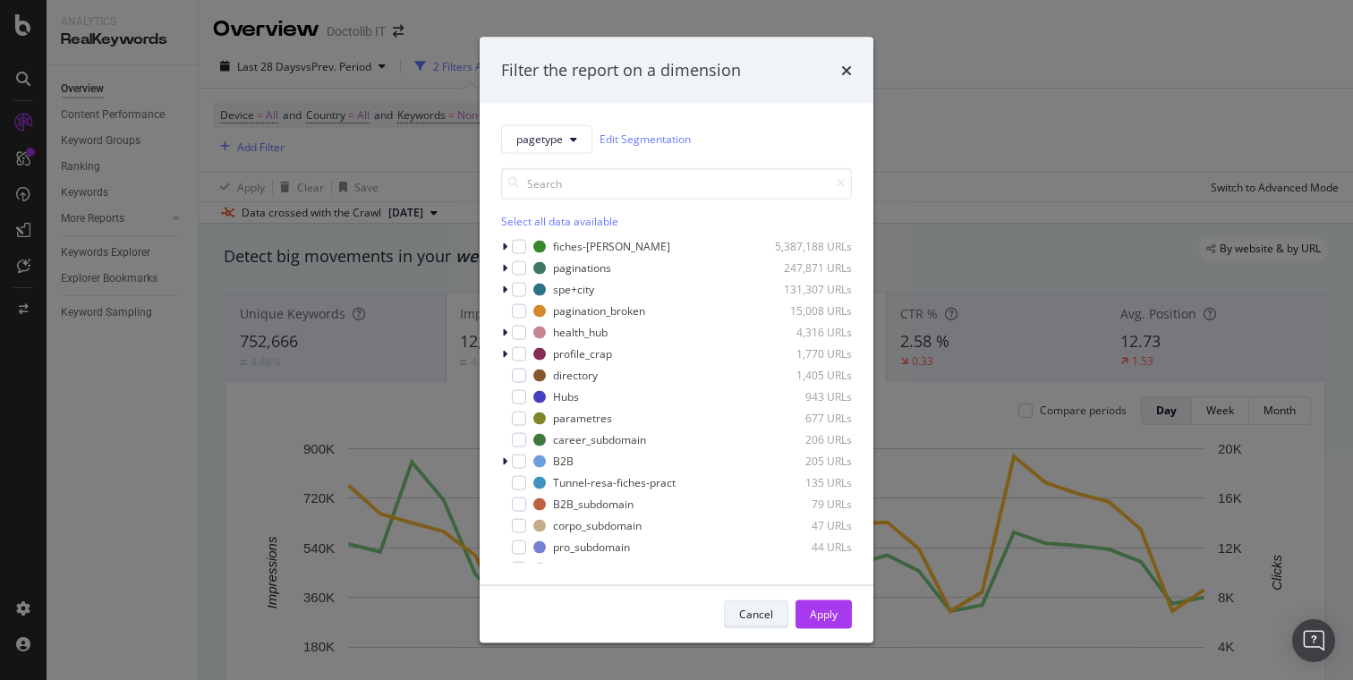
click at [761, 612] on div "Cancel" at bounding box center [756, 614] width 34 height 15
